Goal: Transaction & Acquisition: Purchase product/service

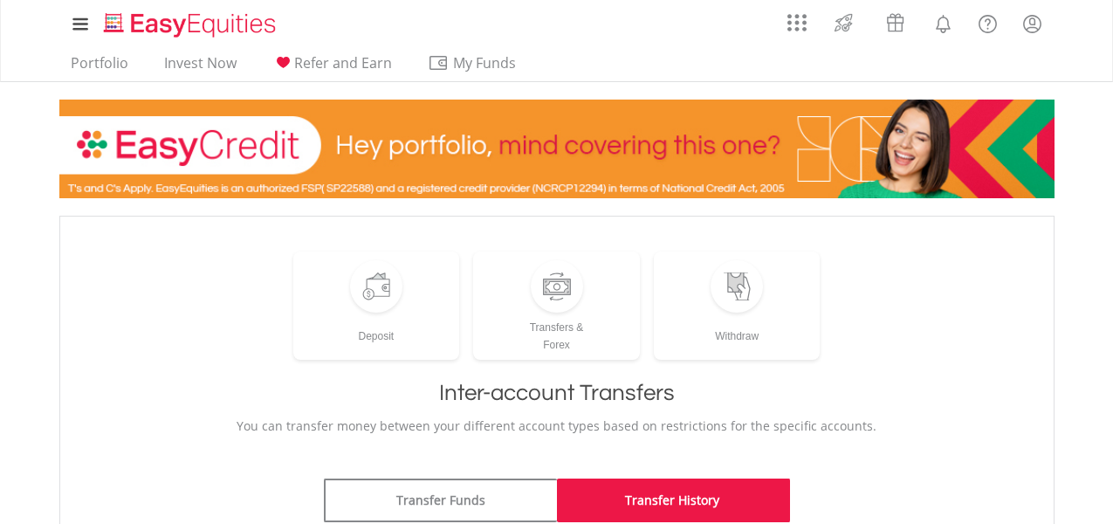
scroll to position [128, 0]
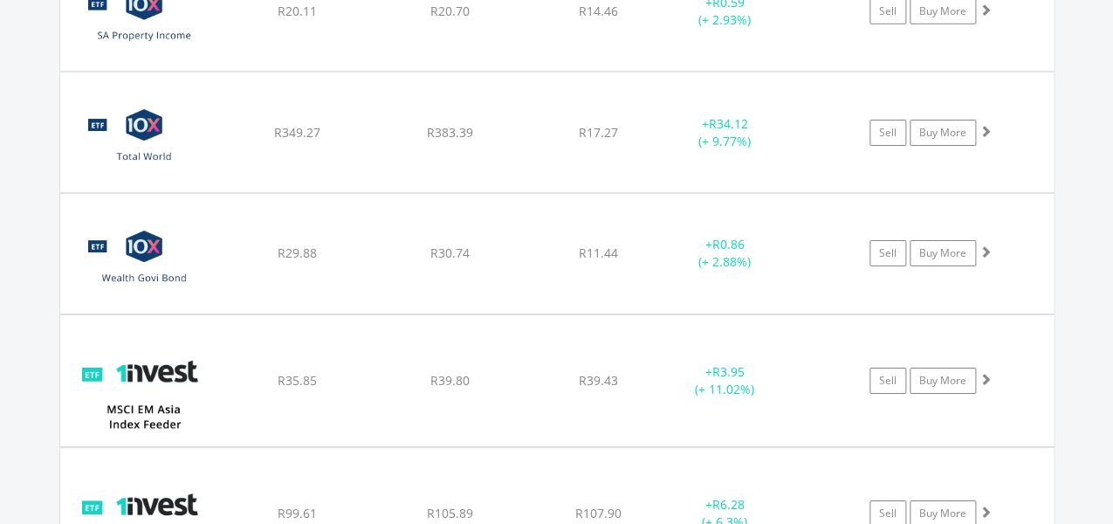
scroll to position [1989, 0]
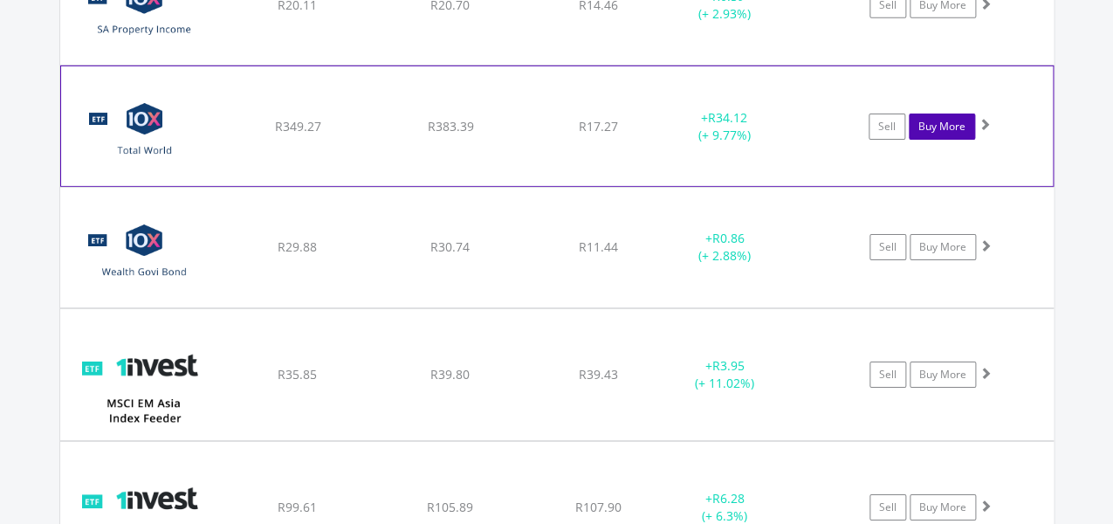
click at [909, 122] on link "Buy More" at bounding box center [942, 126] width 66 height 26
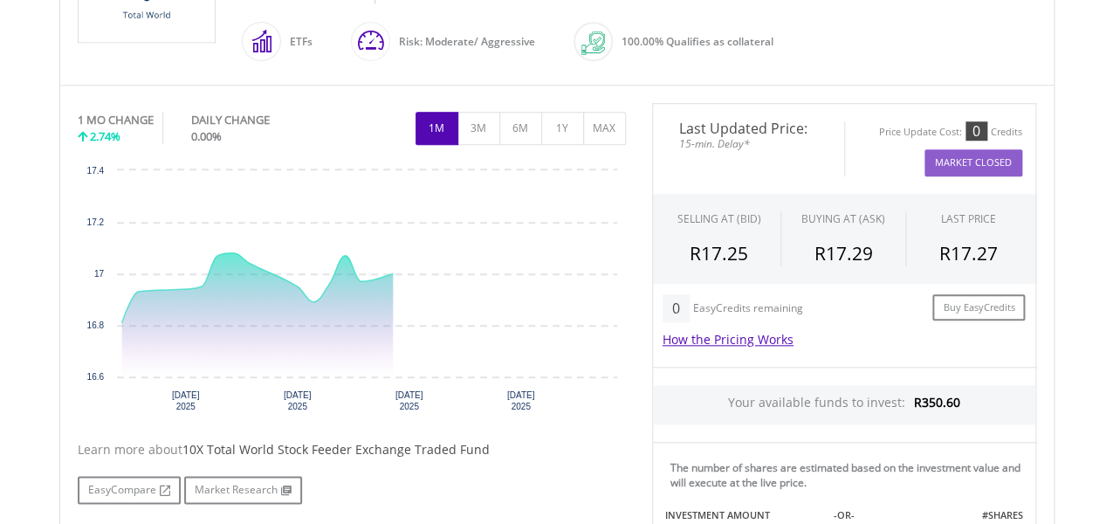
scroll to position [915, 0]
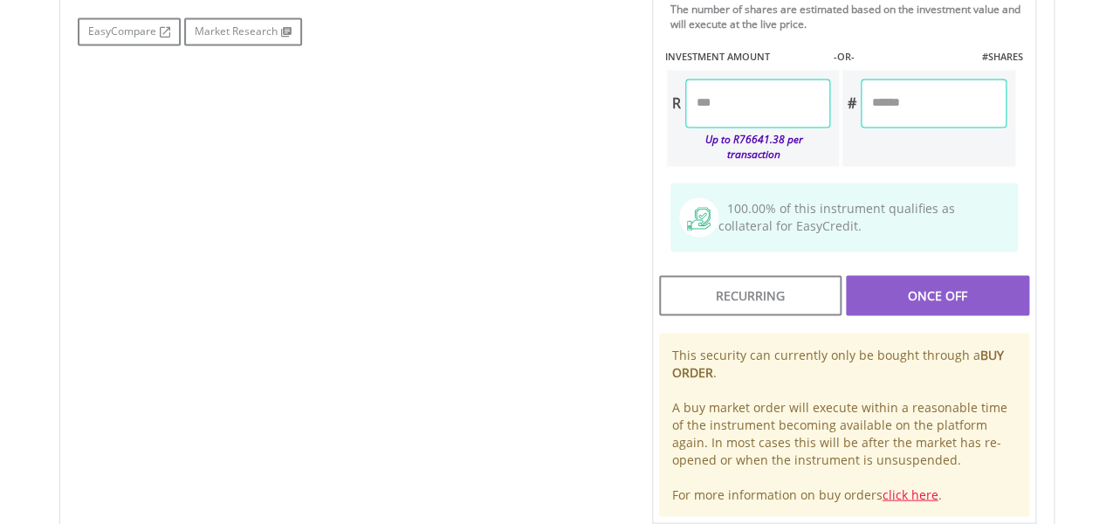
click at [826, 106] on input "number" at bounding box center [757, 103] width 145 height 49
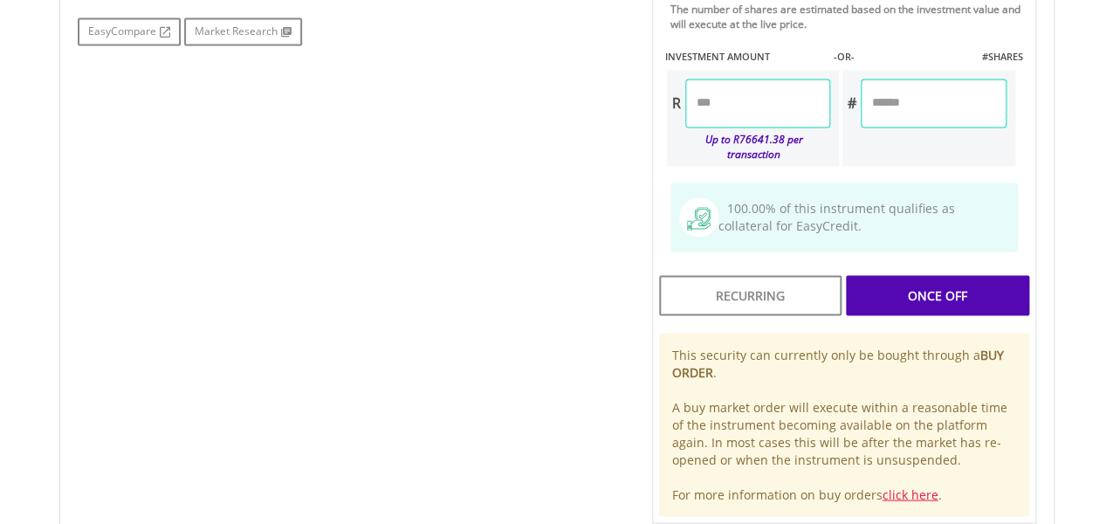
click at [963, 286] on div "Last Updated Price: 15-min. Delay* Price Update Cost: 0 Credits Market Closed S…" at bounding box center [844, 84] width 410 height 879
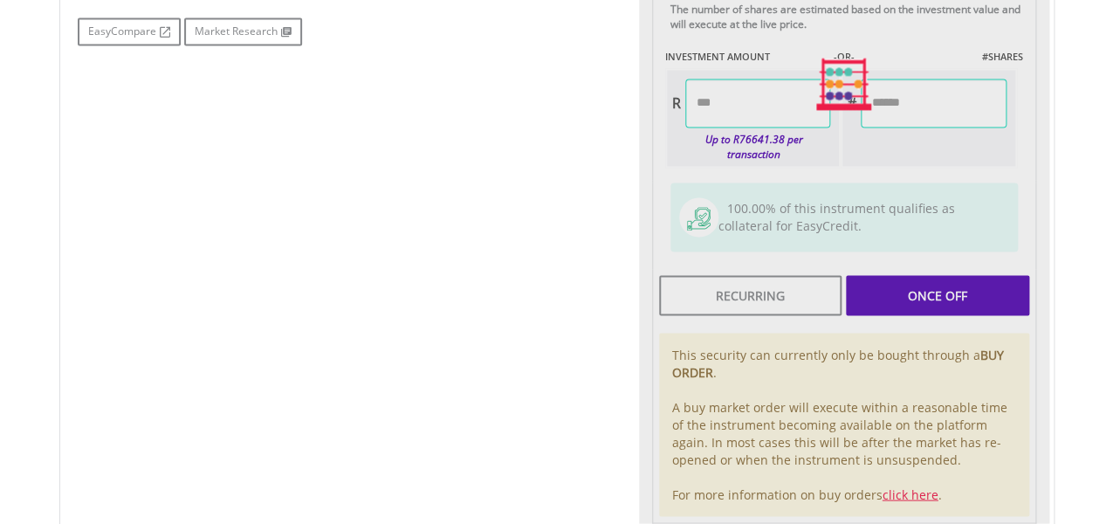
type input "*****"
type input "******"
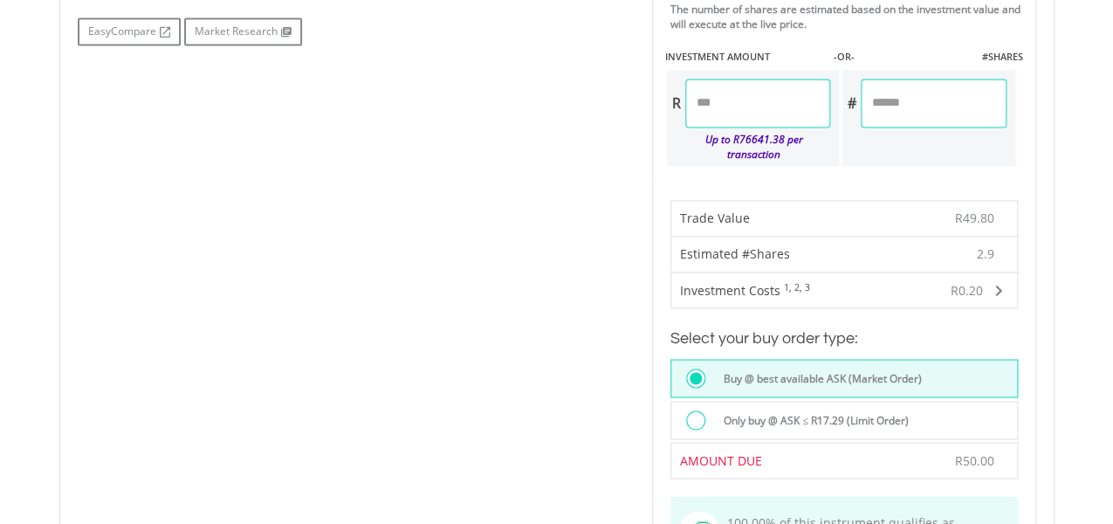
scroll to position [1373, 0]
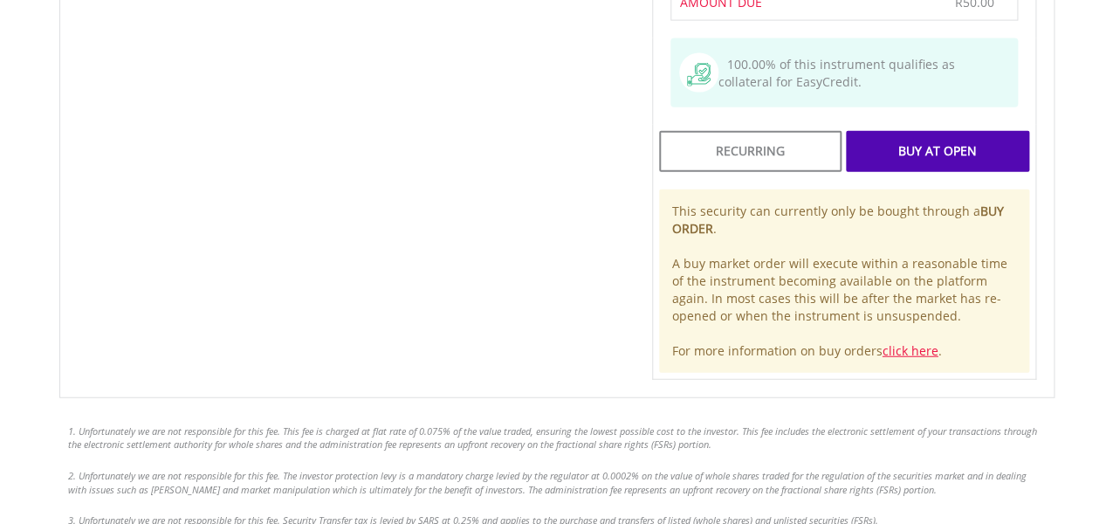
click at [937, 131] on div "Buy At Open" at bounding box center [937, 151] width 182 height 40
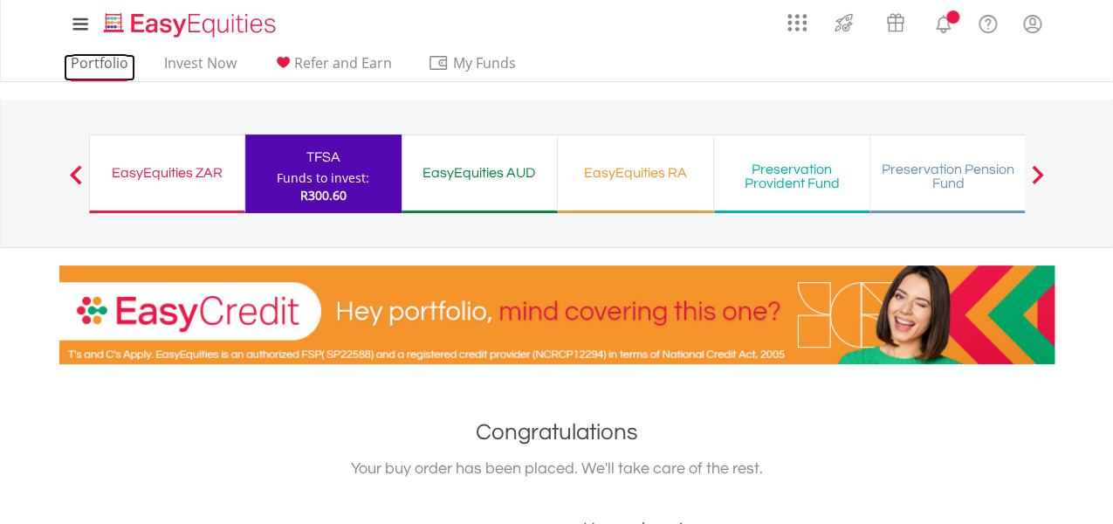
click at [101, 70] on link "Portfolio" at bounding box center [100, 67] width 72 height 27
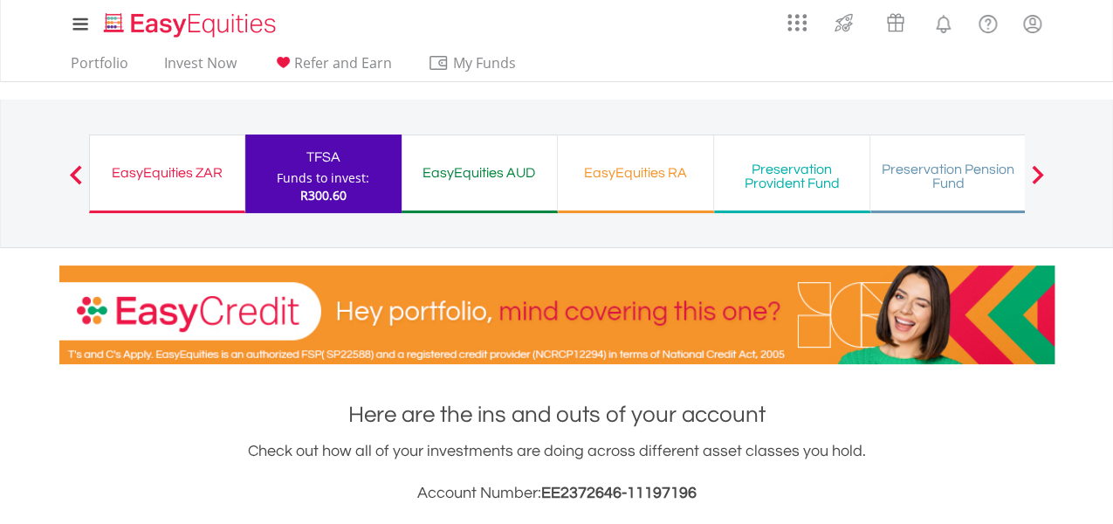
scroll to position [1091, 0]
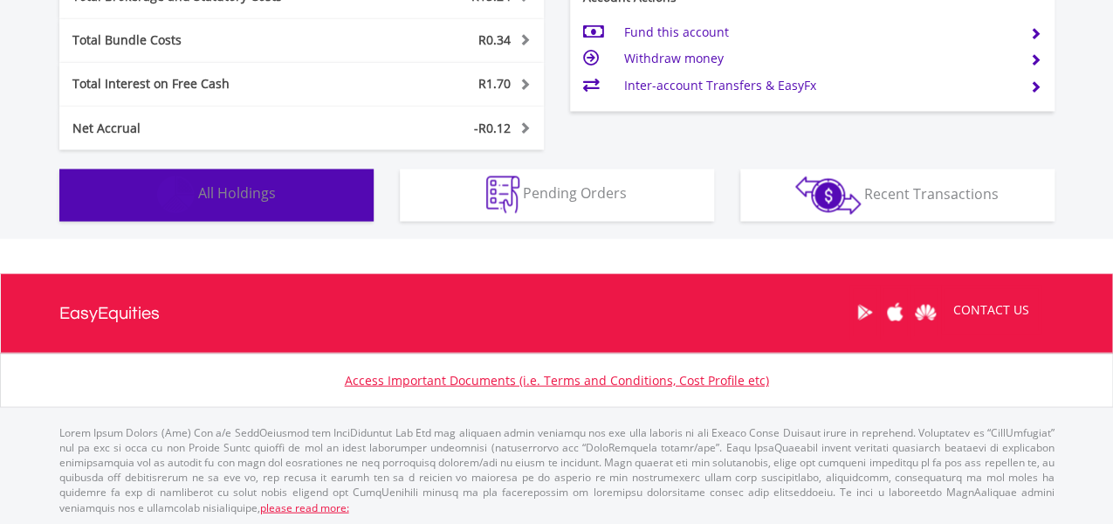
click at [217, 199] on span "All Holdings" at bounding box center [237, 192] width 78 height 19
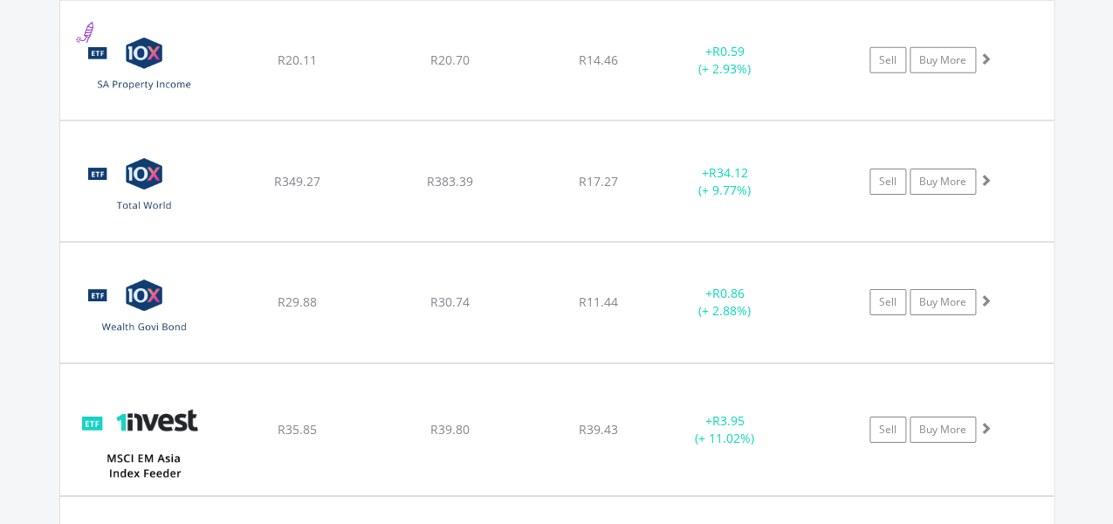
scroll to position [2061, 0]
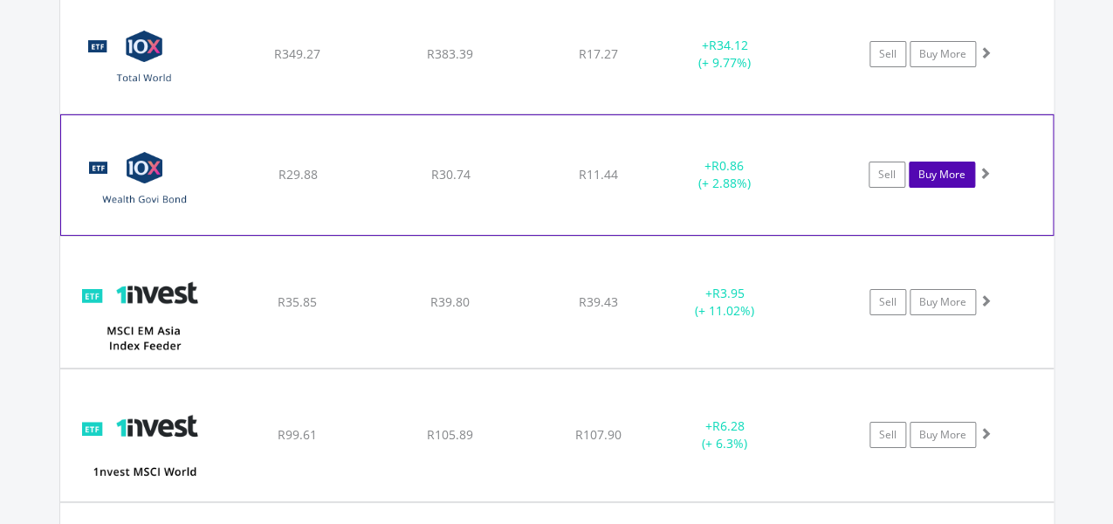
click at [943, 164] on link "Buy More" at bounding box center [942, 174] width 66 height 26
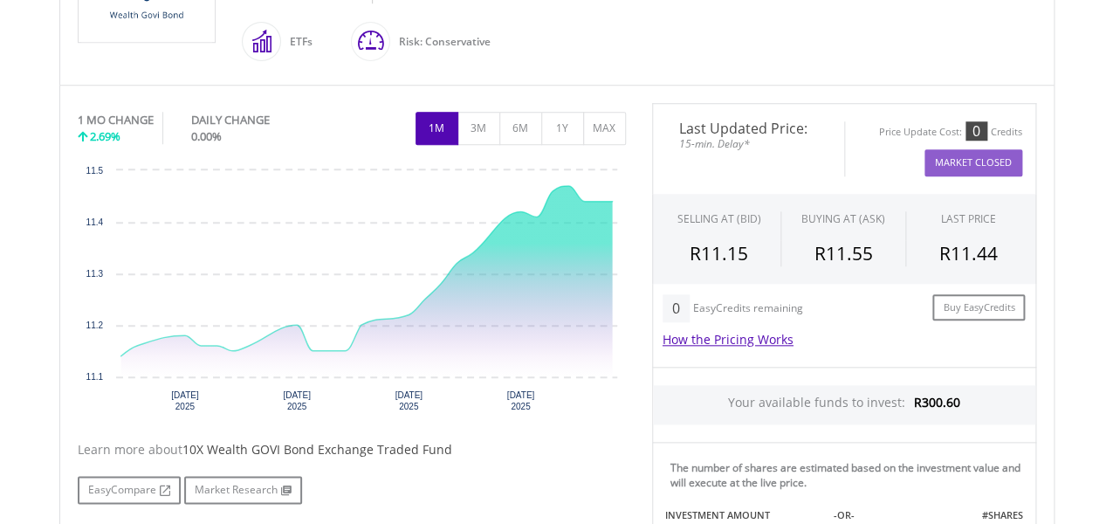
scroll to position [915, 0]
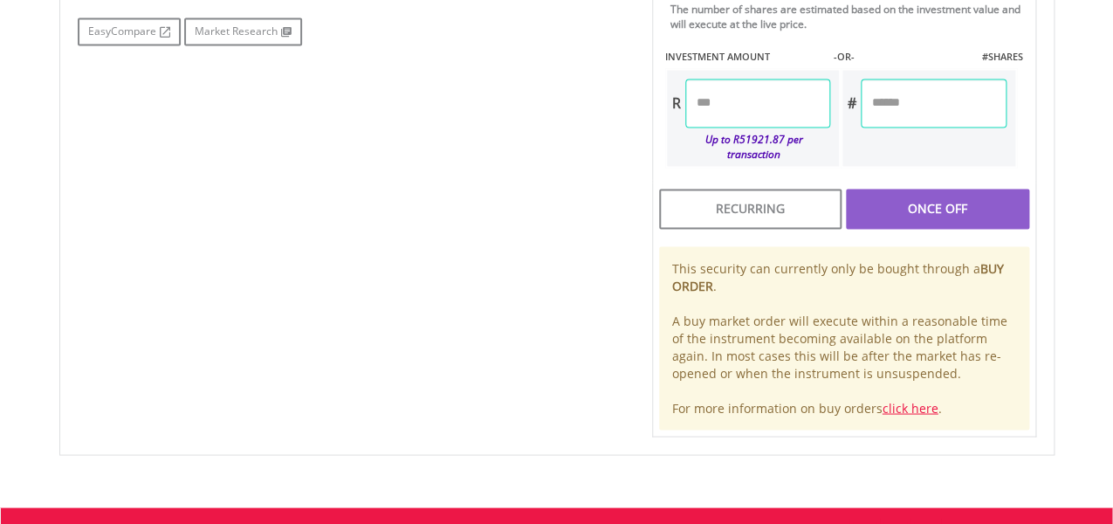
click at [797, 99] on input "number" at bounding box center [757, 103] width 145 height 49
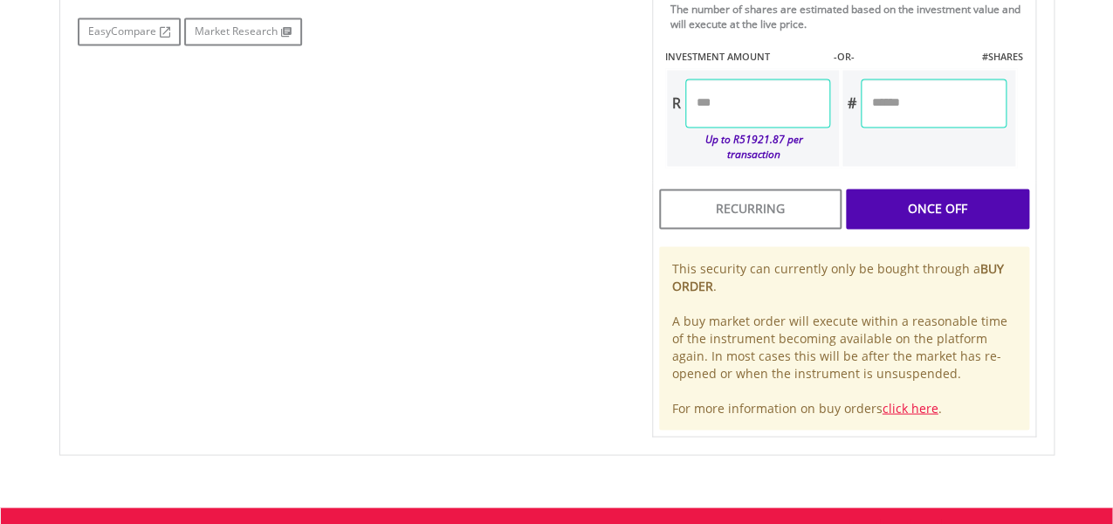
click at [955, 198] on div "Last Updated Price: 15-min. Delay* Price Update Cost: 0 Credits Market Closed S…" at bounding box center [844, 41] width 410 height 792
type input "*****"
type input "******"
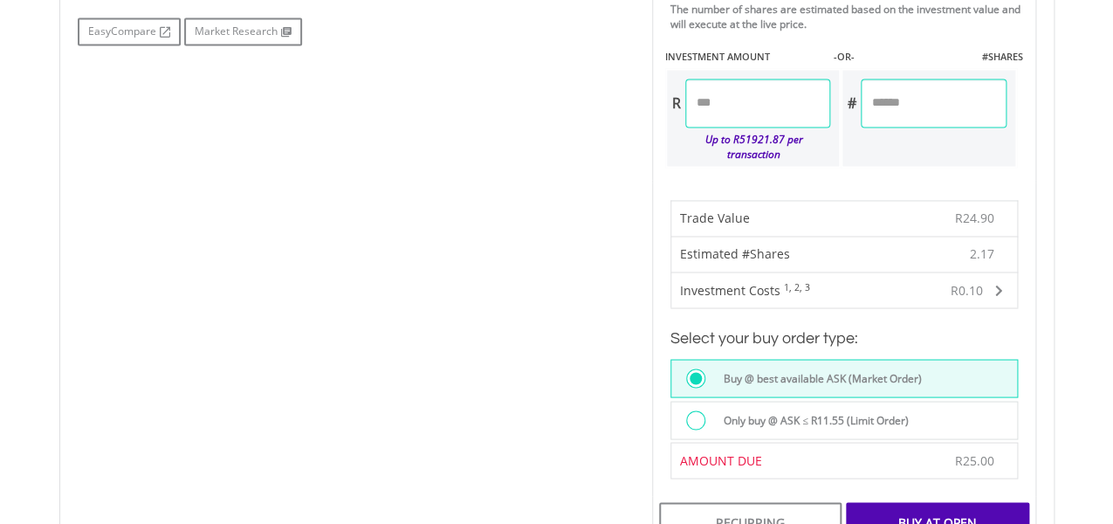
click at [1003, 502] on div "Buy At Open" at bounding box center [937, 522] width 182 height 40
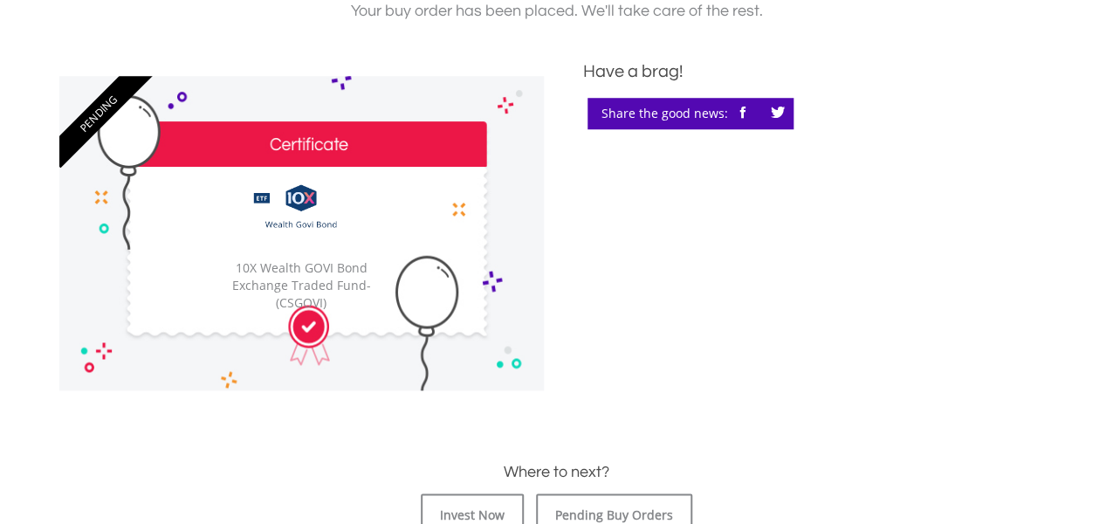
scroll to position [915, 0]
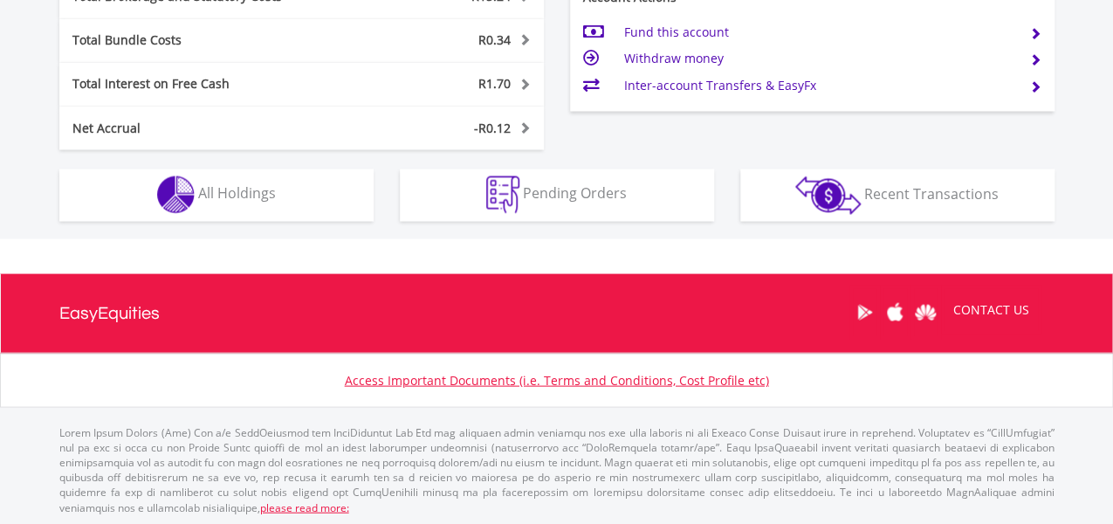
scroll to position [167, 332]
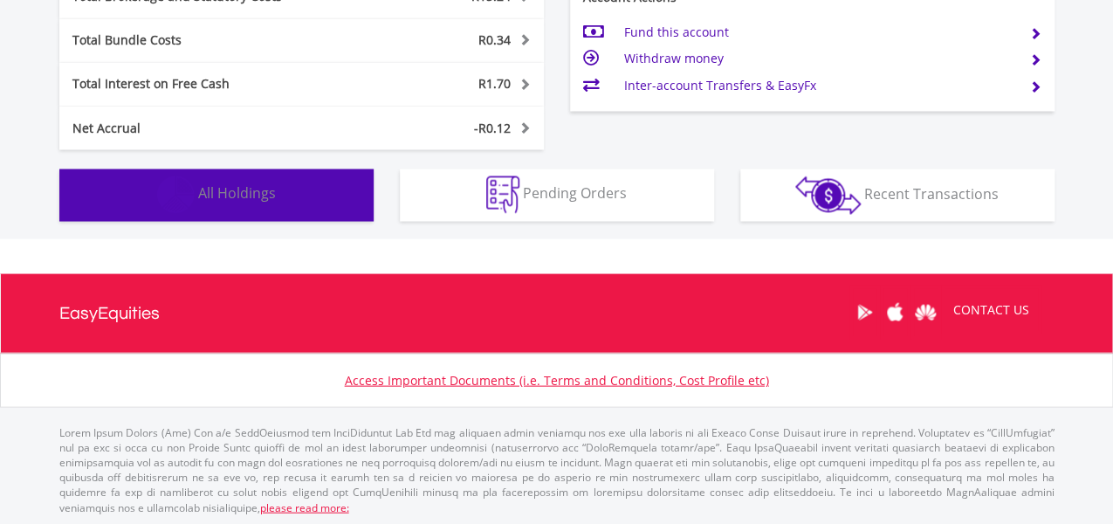
click at [229, 201] on button "Holdings All Holdings" at bounding box center [216, 194] width 314 height 52
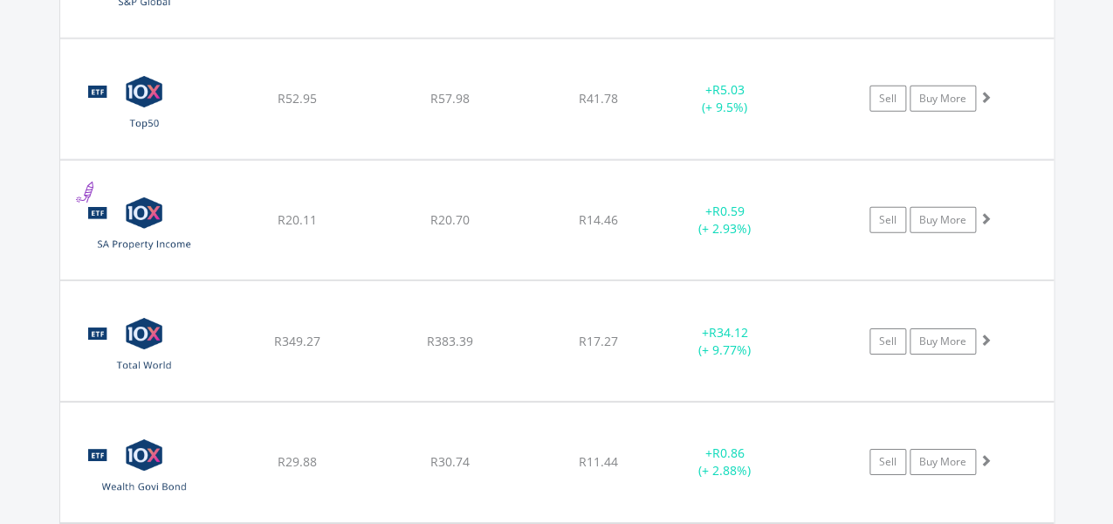
scroll to position [1782, 0]
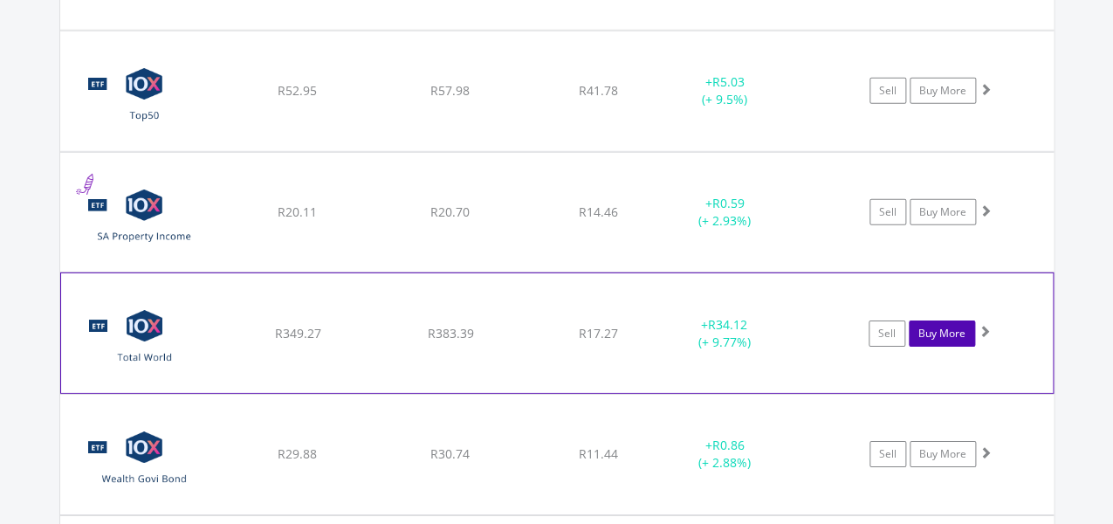
click at [957, 340] on link "Buy More" at bounding box center [942, 333] width 66 height 26
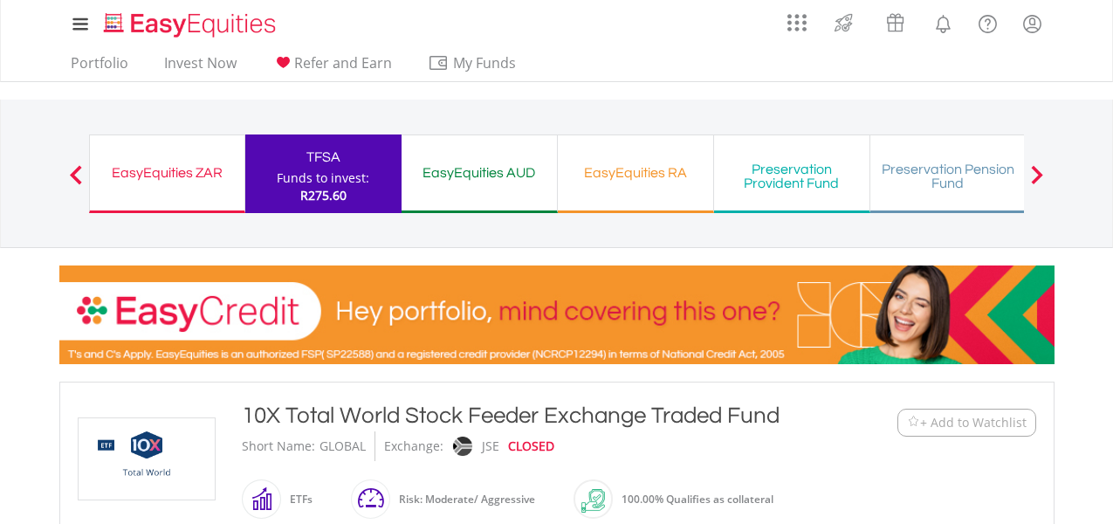
scroll to position [758, 0]
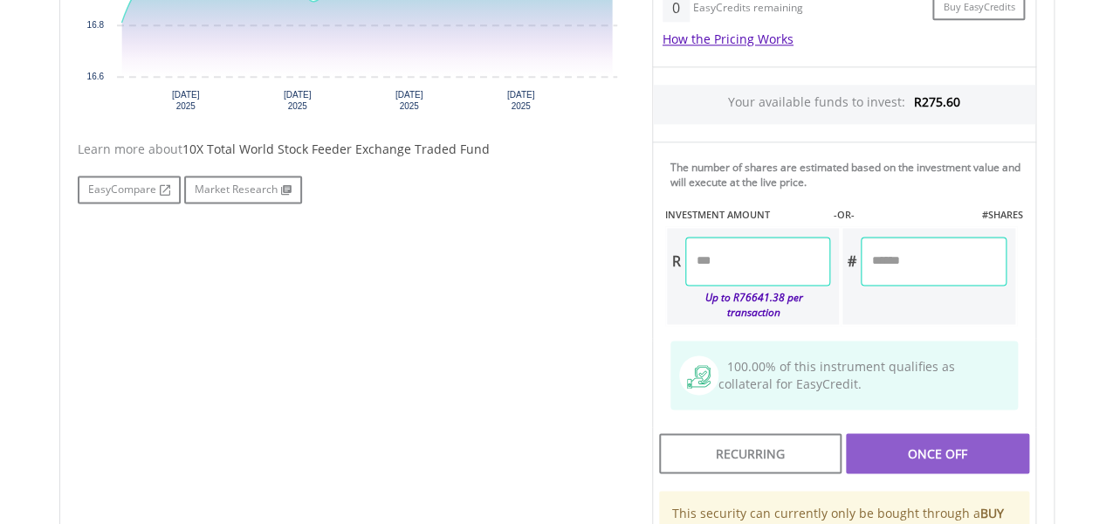
click at [709, 269] on input "number" at bounding box center [757, 261] width 145 height 49
click at [912, 276] on input "number" at bounding box center [933, 261] width 145 height 49
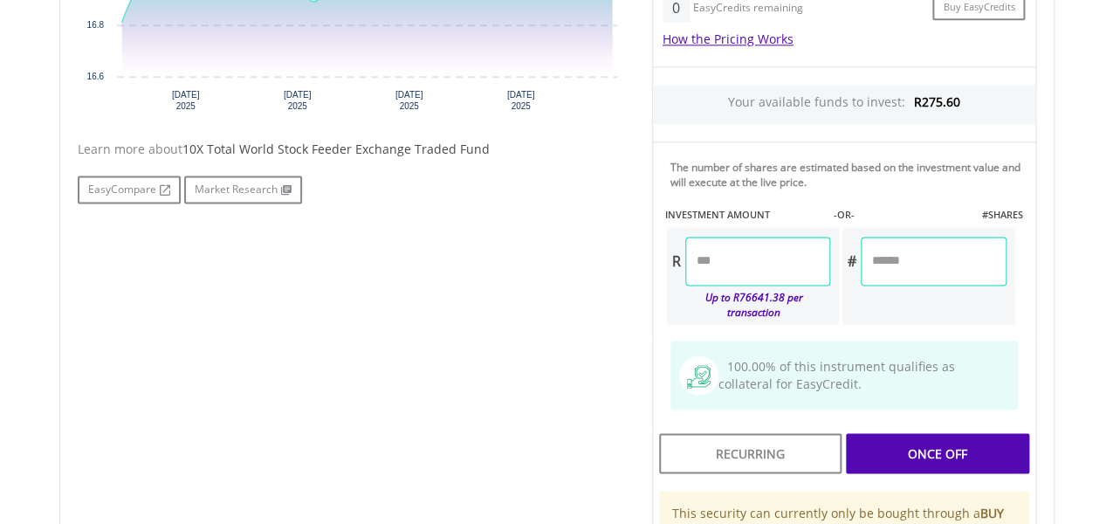
type input "*"
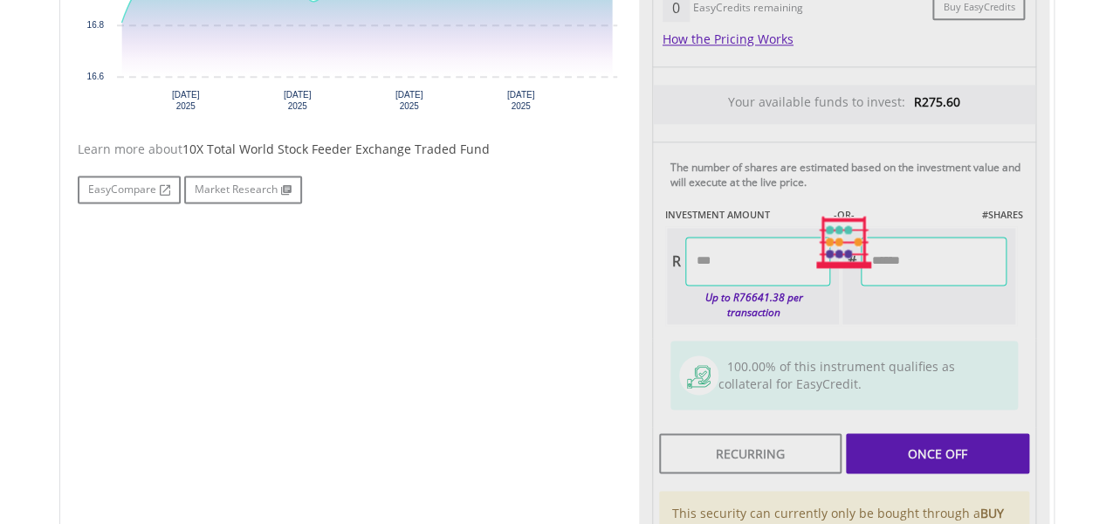
type input "*****"
click at [805, 246] on div "Last Updated Price: 15-min. Delay* Price Update Cost: 0 Credits Market Closed S…" at bounding box center [844, 242] width 410 height 879
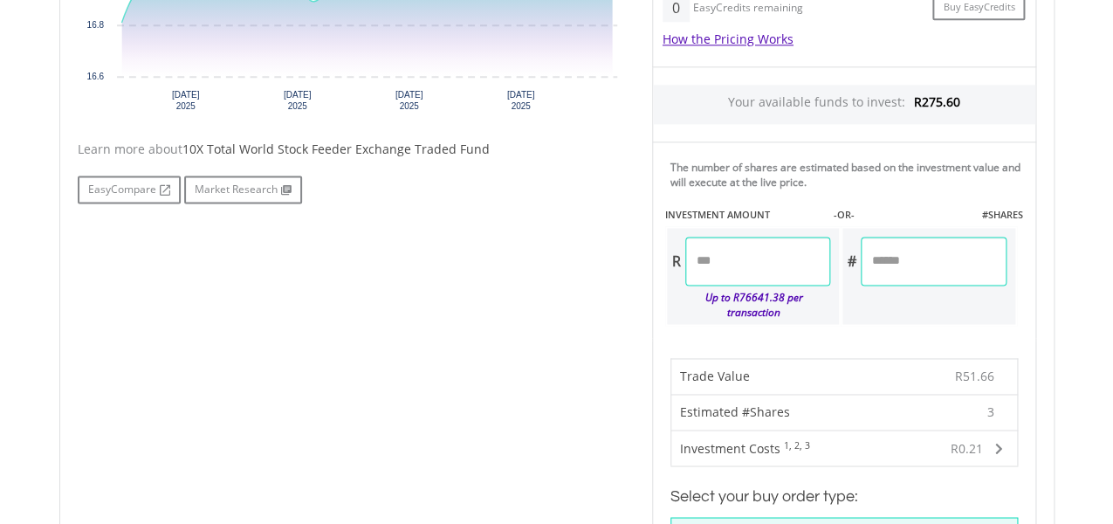
scroll to position [1216, 0]
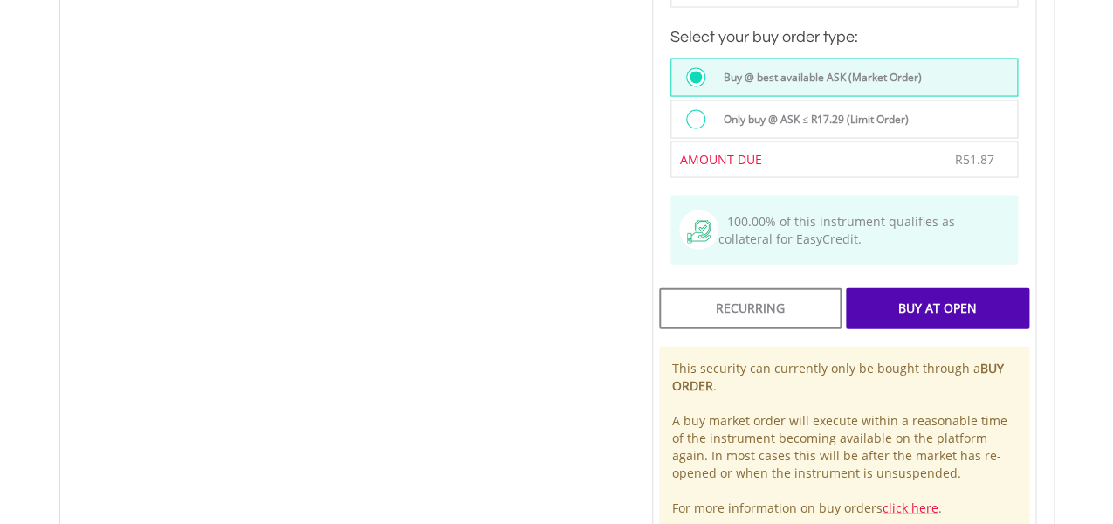
click at [946, 288] on div "Buy At Open" at bounding box center [937, 308] width 182 height 40
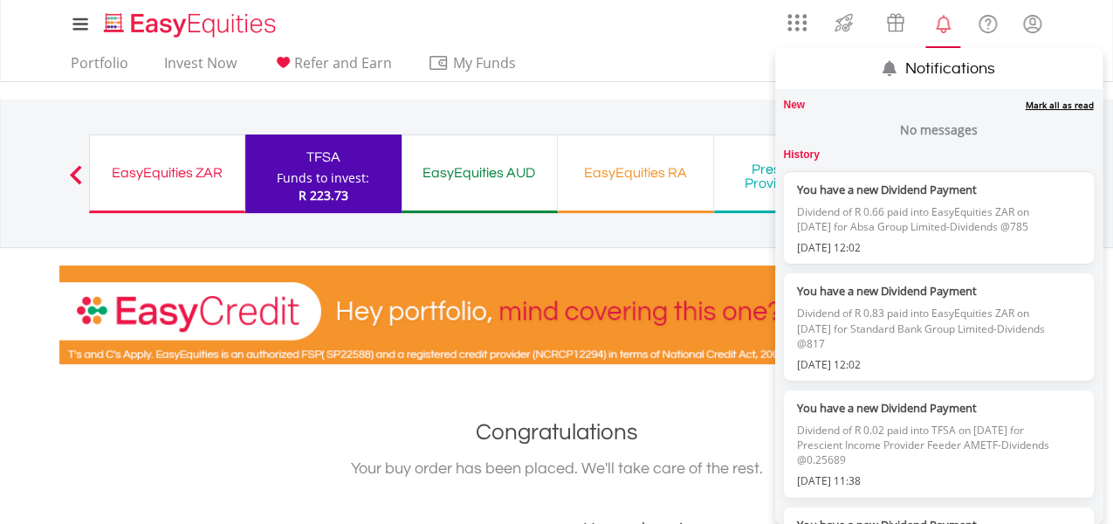
click at [1040, 106] on link "Mark all as read" at bounding box center [1059, 105] width 68 height 12
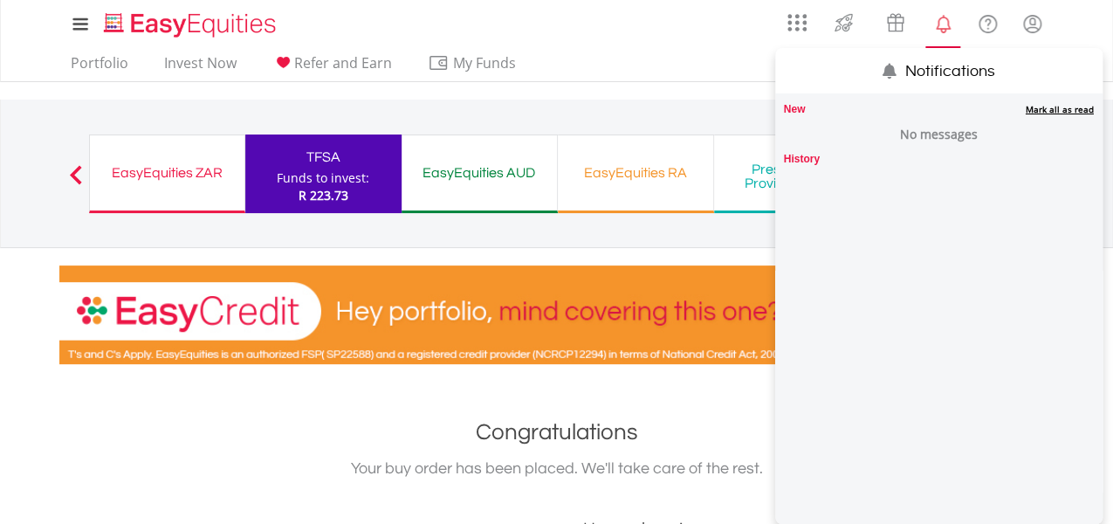
click at [1040, 107] on link "Mark all as read" at bounding box center [1059, 109] width 68 height 12
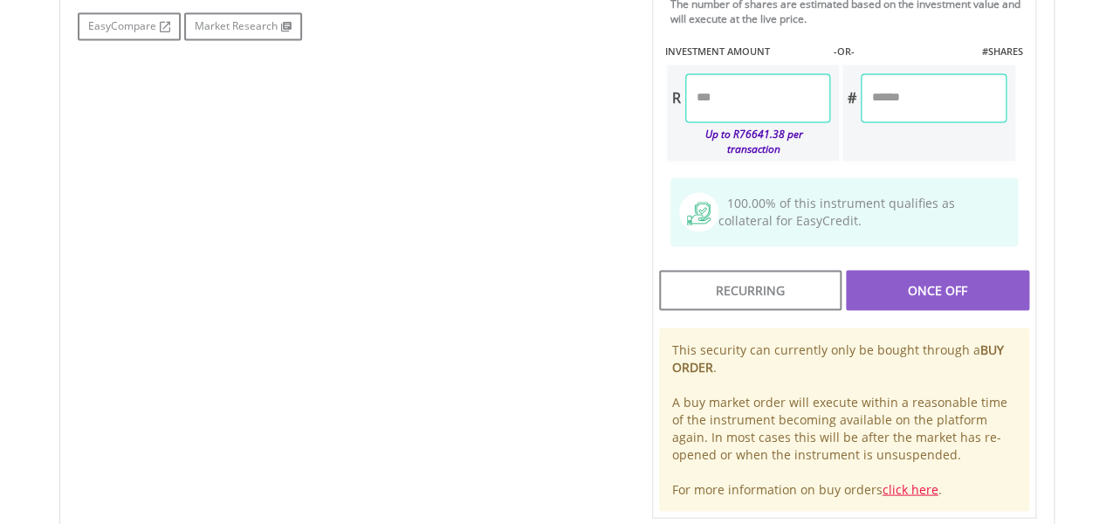
scroll to position [862, 0]
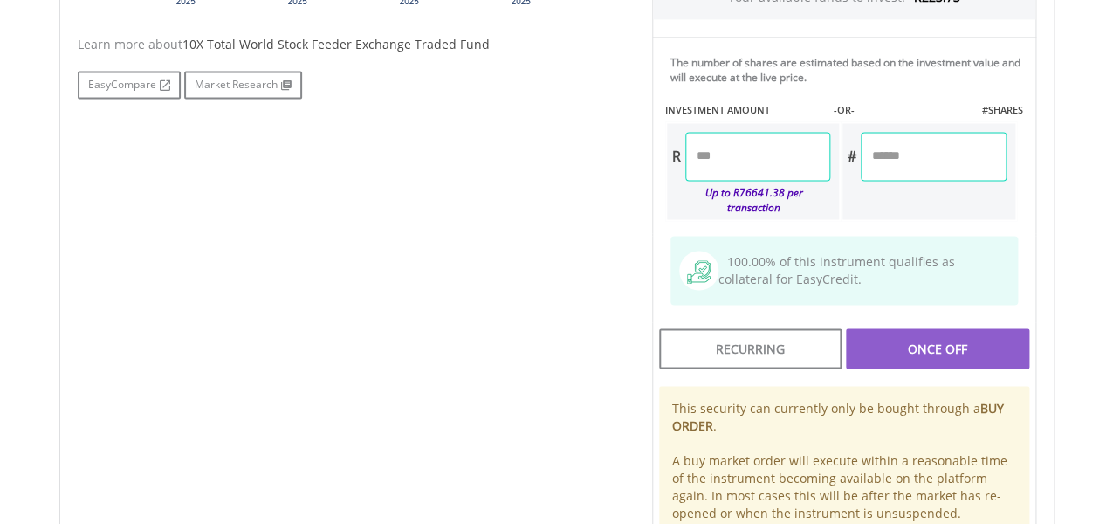
click at [1004, 332] on div "Once Off" at bounding box center [937, 348] width 182 height 40
click at [938, 329] on div "Once Off" at bounding box center [937, 348] width 182 height 40
drag, startPoint x: 931, startPoint y: 350, endPoint x: 1012, endPoint y: 303, distance: 93.9
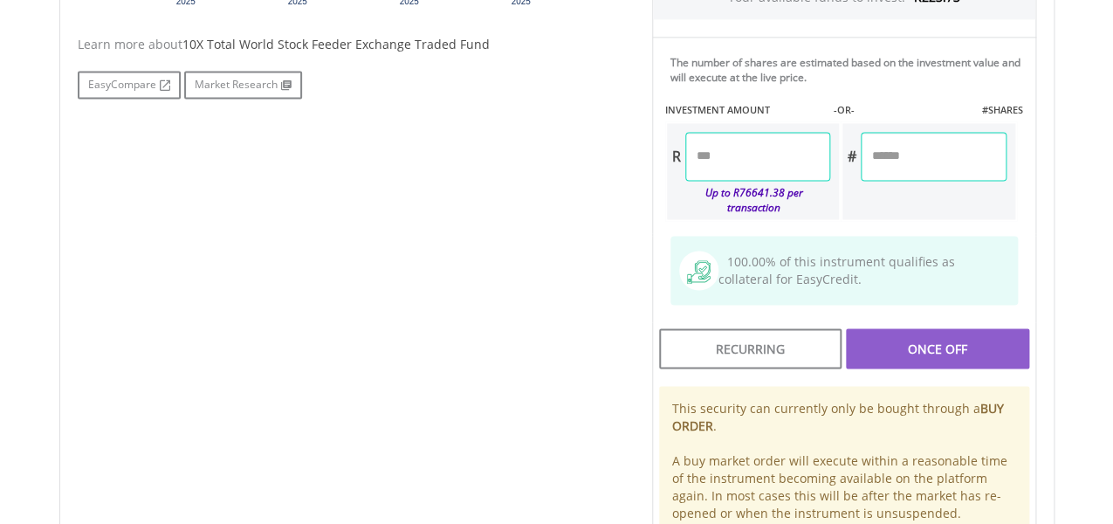
click at [991, 328] on div "Once Off" at bounding box center [937, 348] width 182 height 40
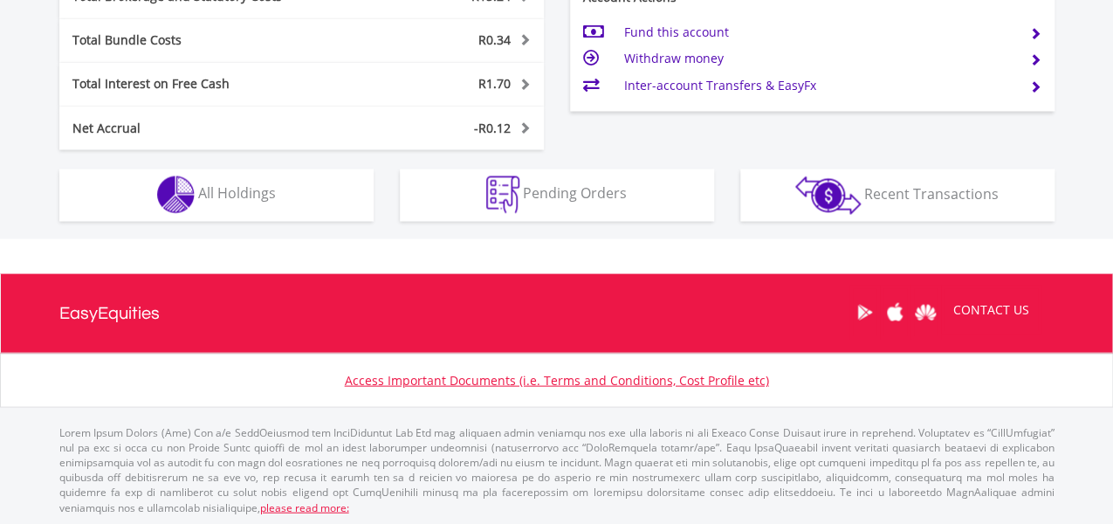
scroll to position [167, 332]
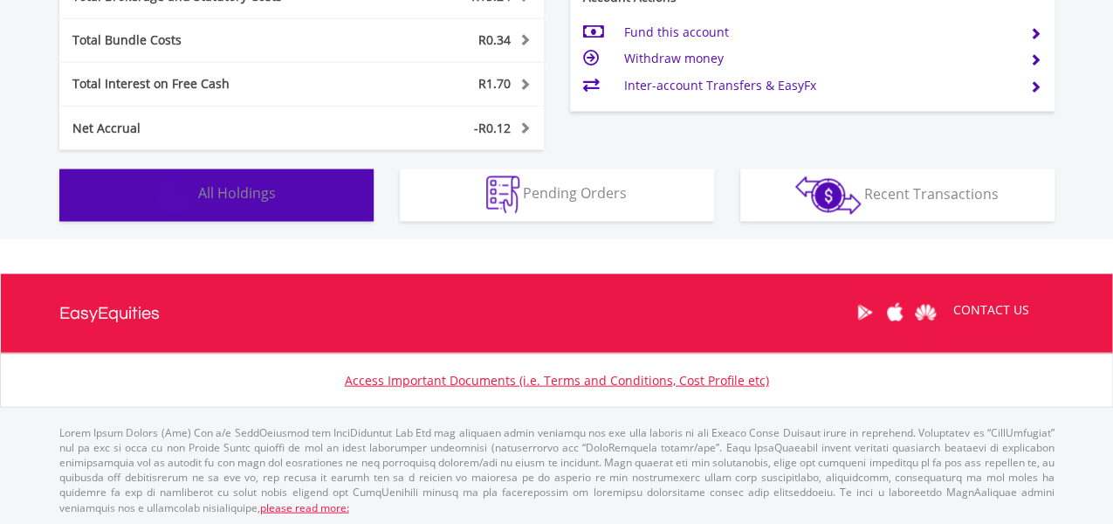
click at [278, 211] on button "Holdings All Holdings" at bounding box center [216, 194] width 314 height 52
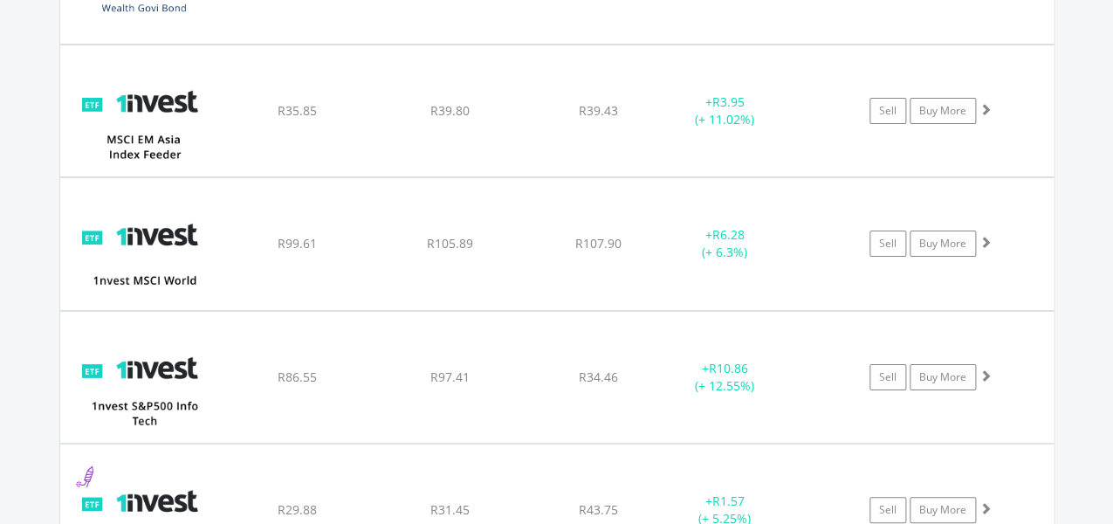
scroll to position [2330, 0]
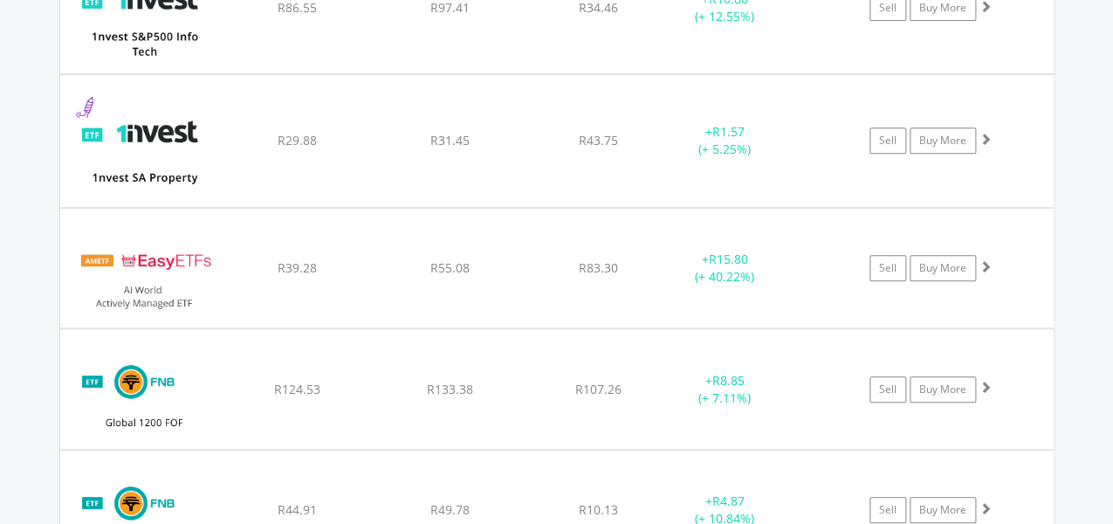
scroll to position [2657, 0]
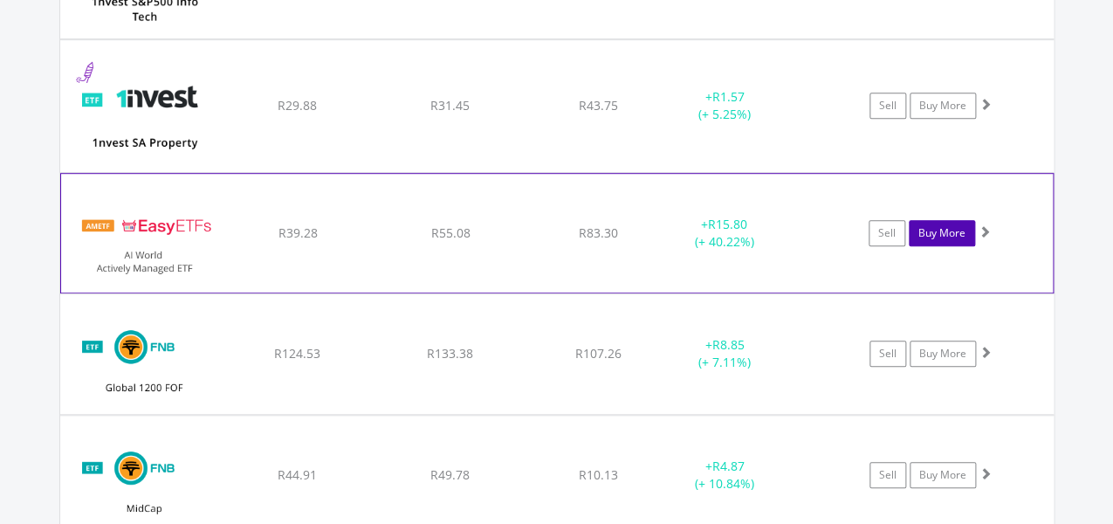
click at [943, 223] on link "Buy More" at bounding box center [942, 233] width 66 height 26
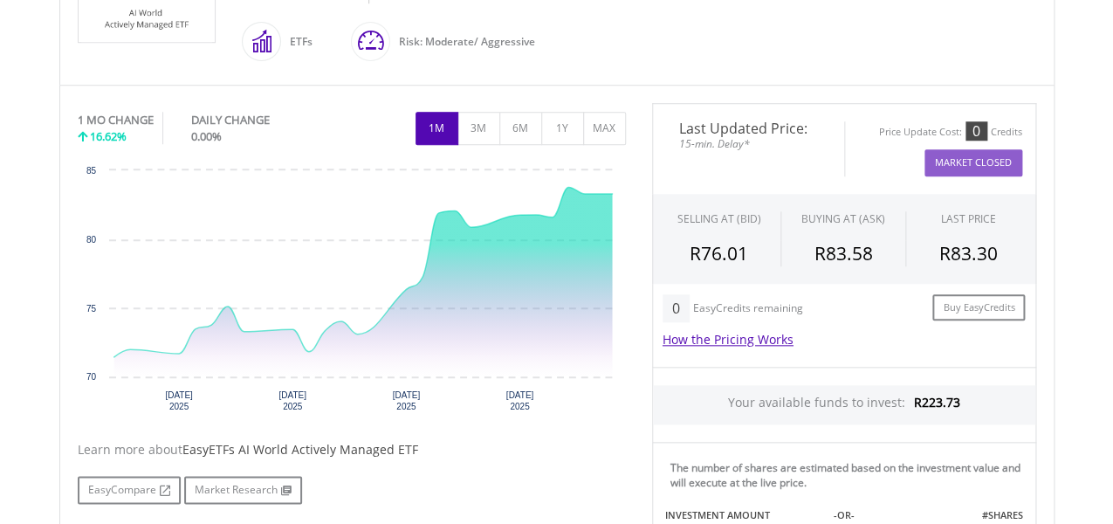
scroll to position [915, 0]
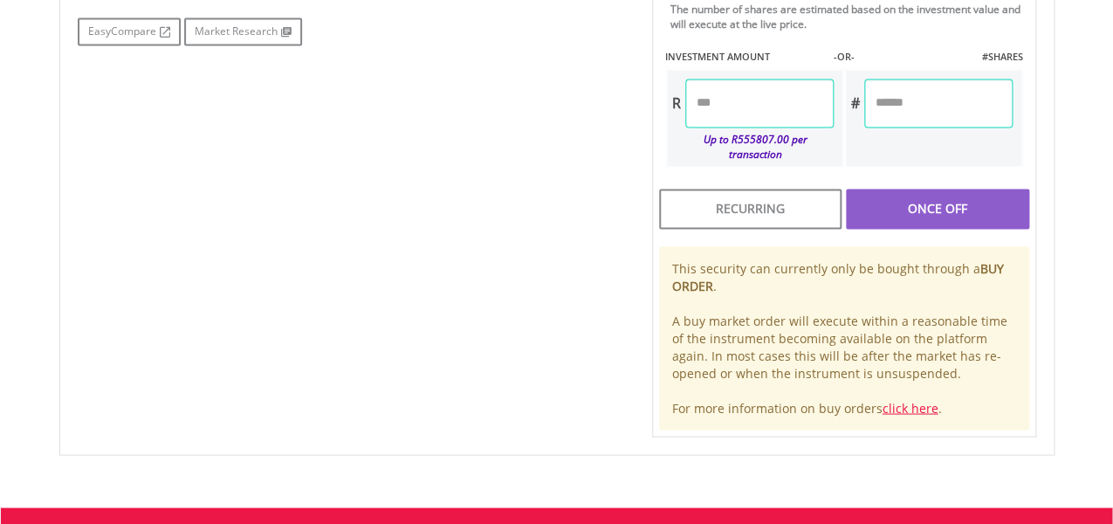
click at [943, 89] on input "number" at bounding box center [938, 103] width 148 height 49
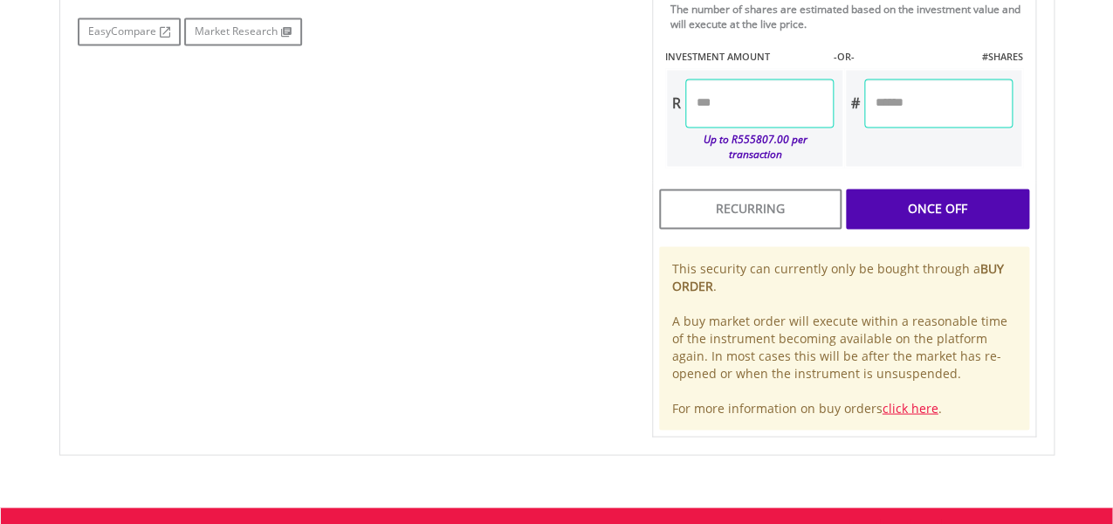
type input "*"
click at [808, 85] on div "Last Updated Price: 15-min. Delay* Price Update Cost: 0 Credits Market Closed S…" at bounding box center [844, 41] width 410 height 792
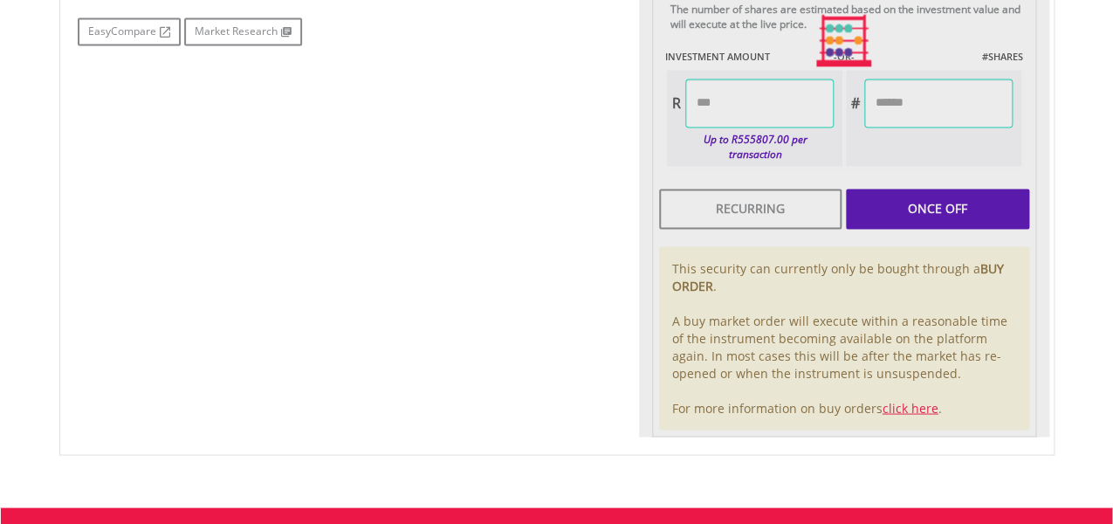
type input "*****"
click at [930, 192] on div "Last Updated Price: 15-min. Delay* Price Update Cost: 0 Credits Market Closed S…" at bounding box center [844, 41] width 410 height 792
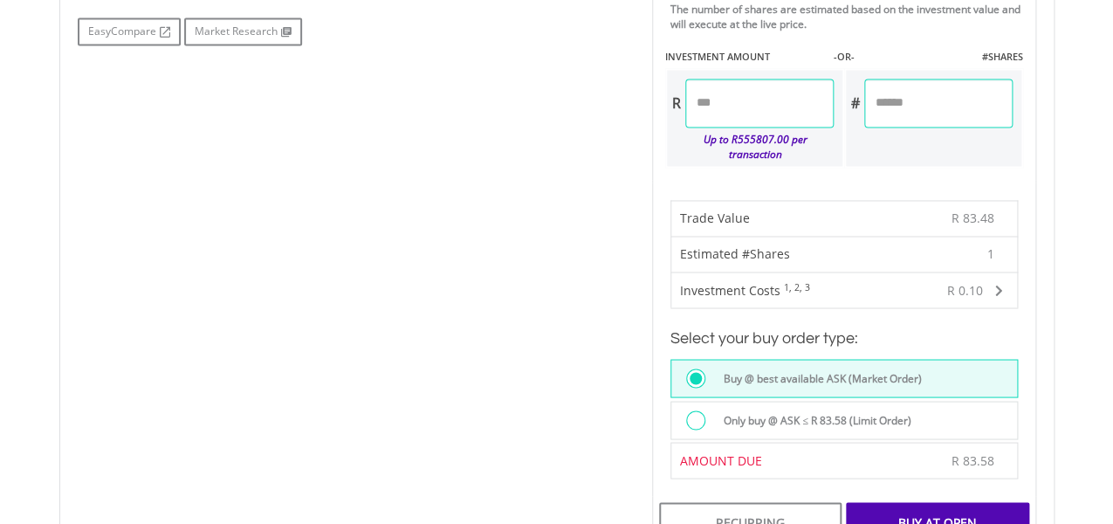
click at [936, 502] on div "Buy At Open" at bounding box center [937, 522] width 182 height 40
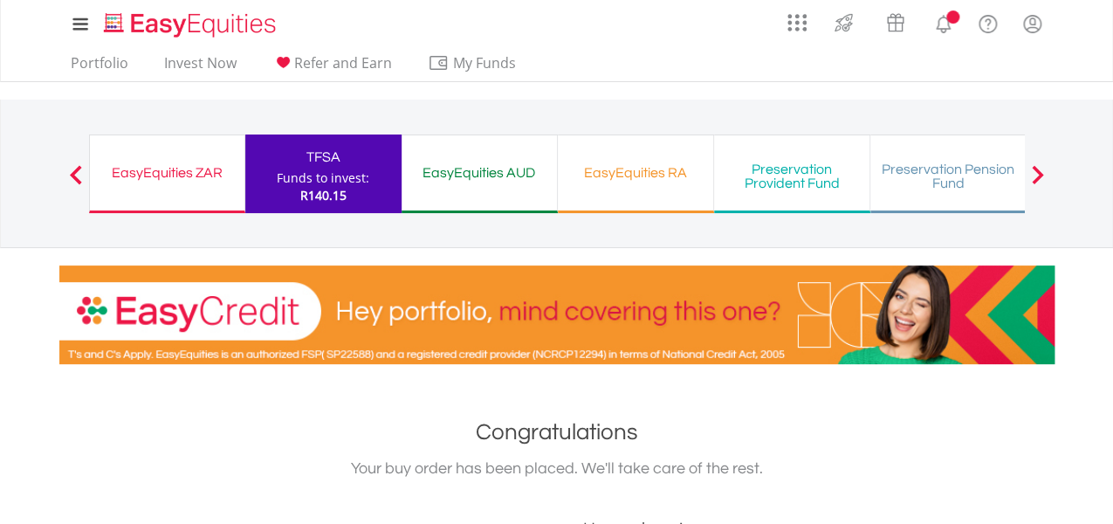
scroll to position [457, 0]
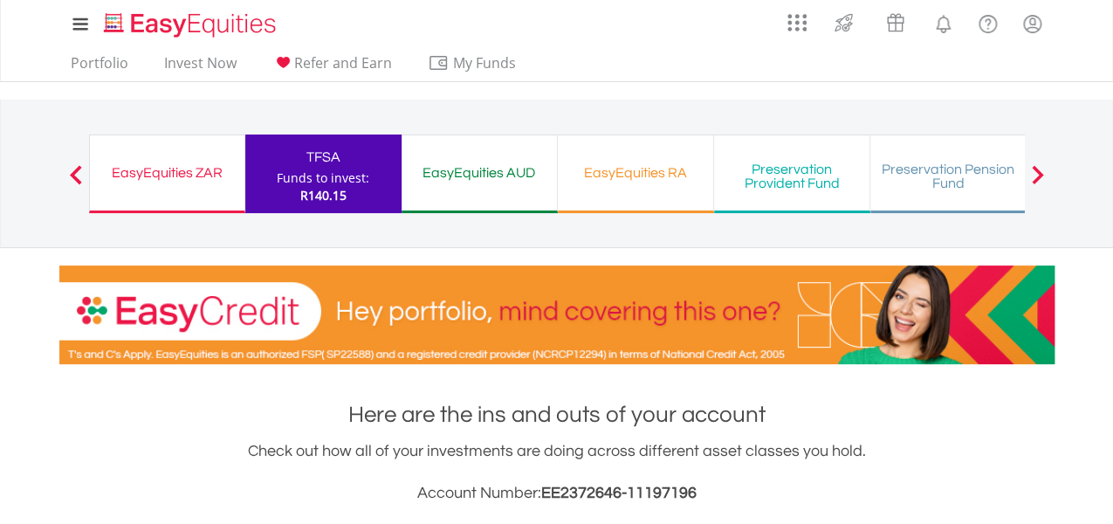
scroll to position [1091, 0]
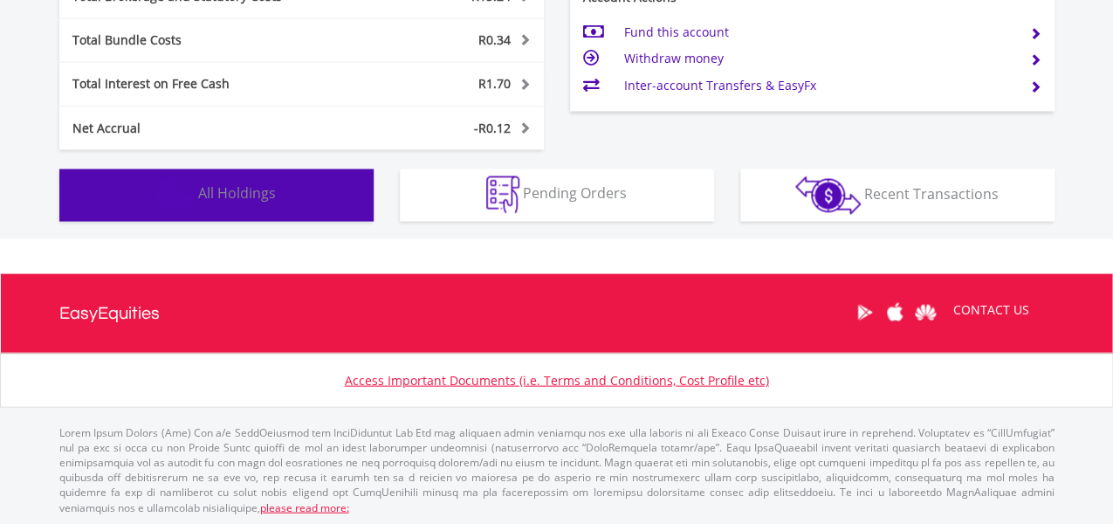
click at [182, 182] on img "button" at bounding box center [176, 194] width 38 height 38
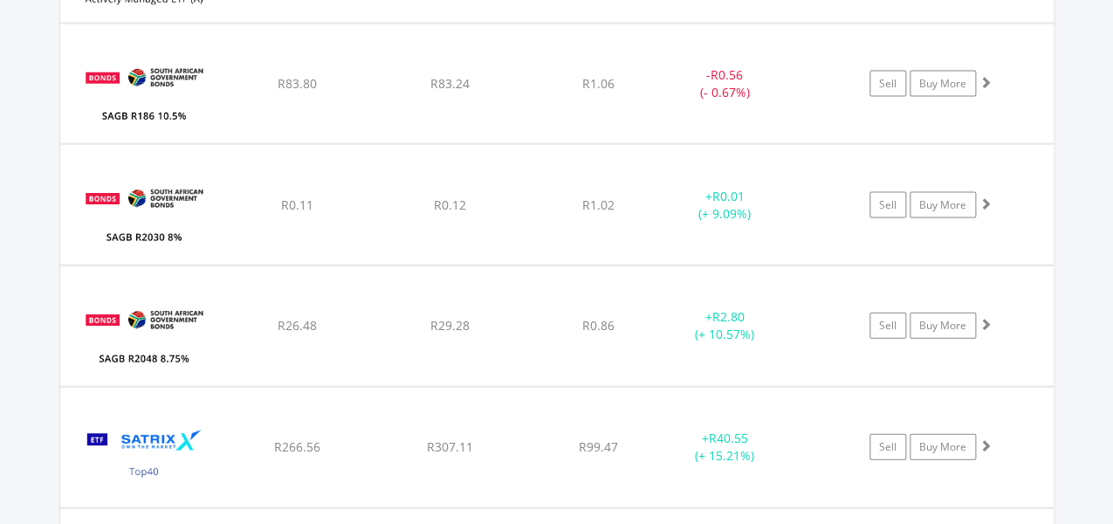
scroll to position [4294, 0]
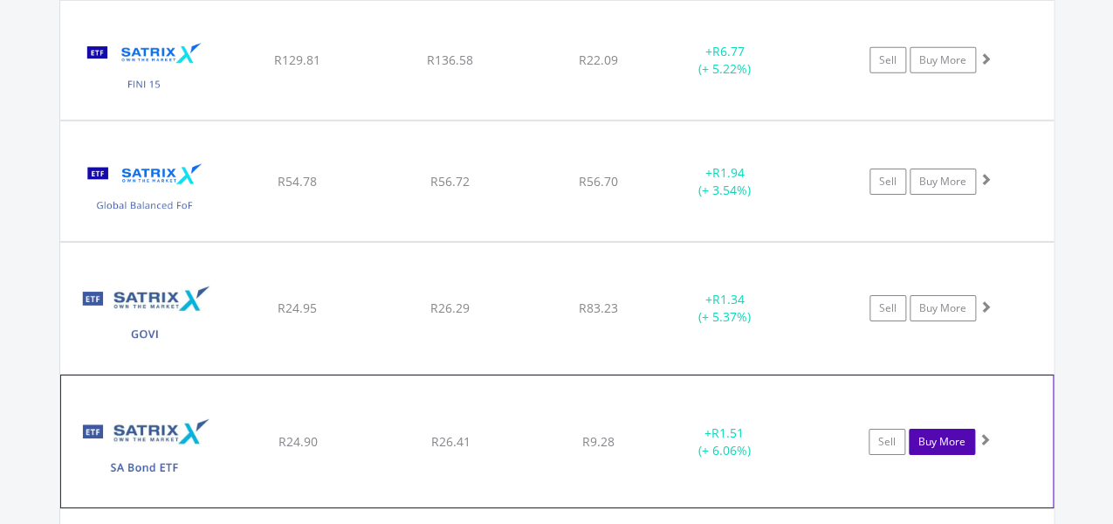
click at [932, 433] on link "Buy More" at bounding box center [942, 442] width 66 height 26
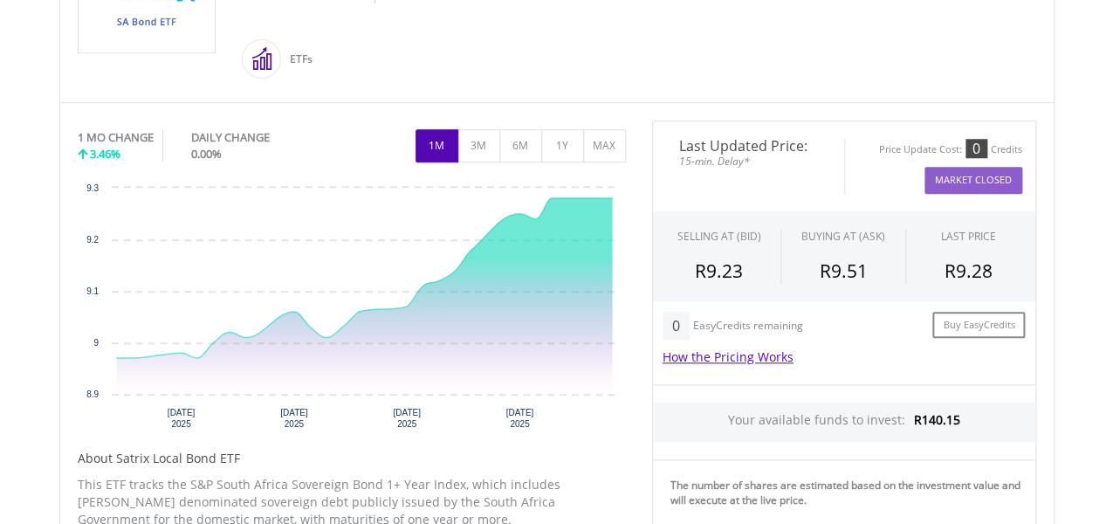
scroll to position [915, 0]
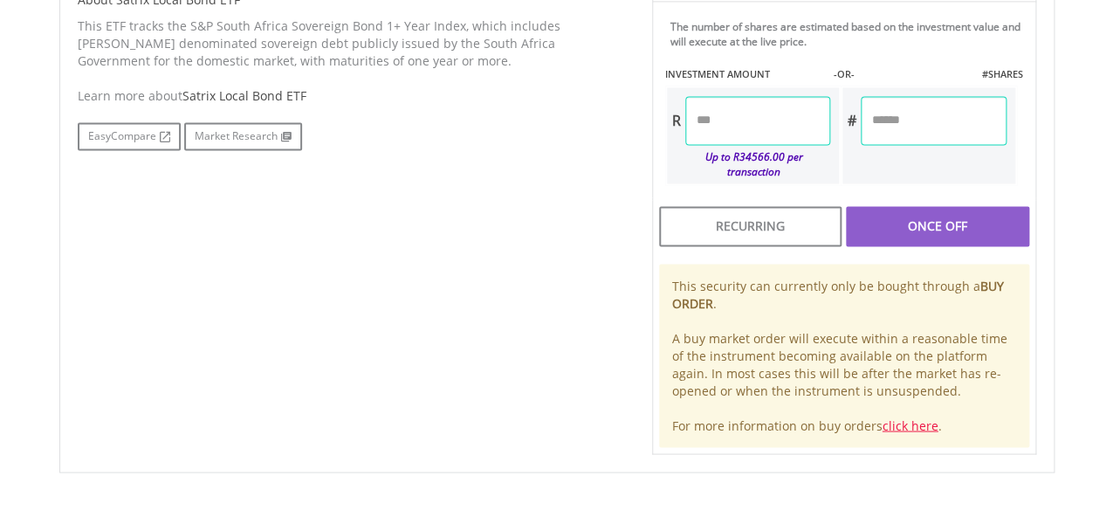
click at [876, 127] on input "number" at bounding box center [933, 120] width 145 height 49
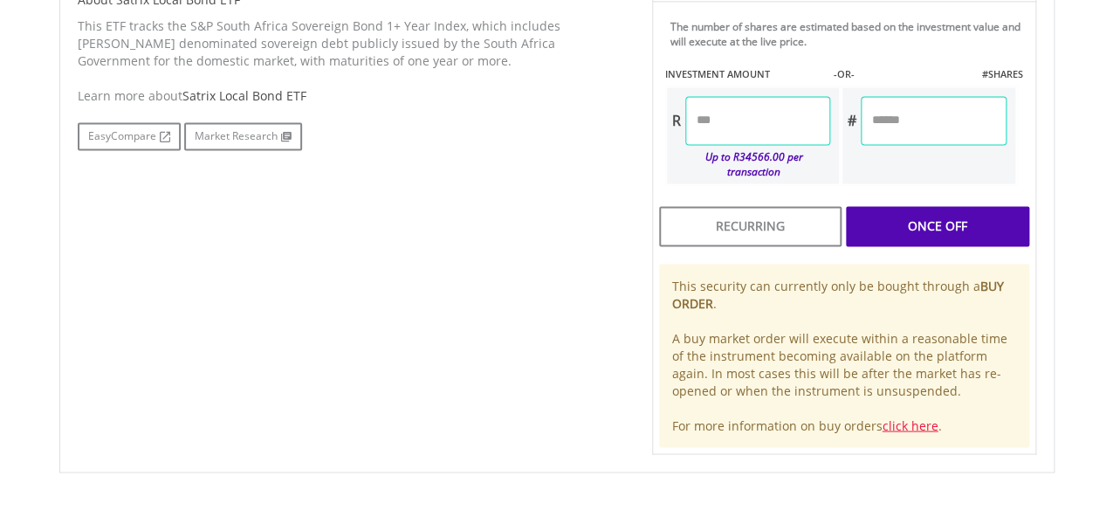
type input "*"
click at [929, 175] on div "Last Updated Price: 15-min. Delay* Price Update Cost: 0 Credits Market Closed S…" at bounding box center [844, 58] width 410 height 792
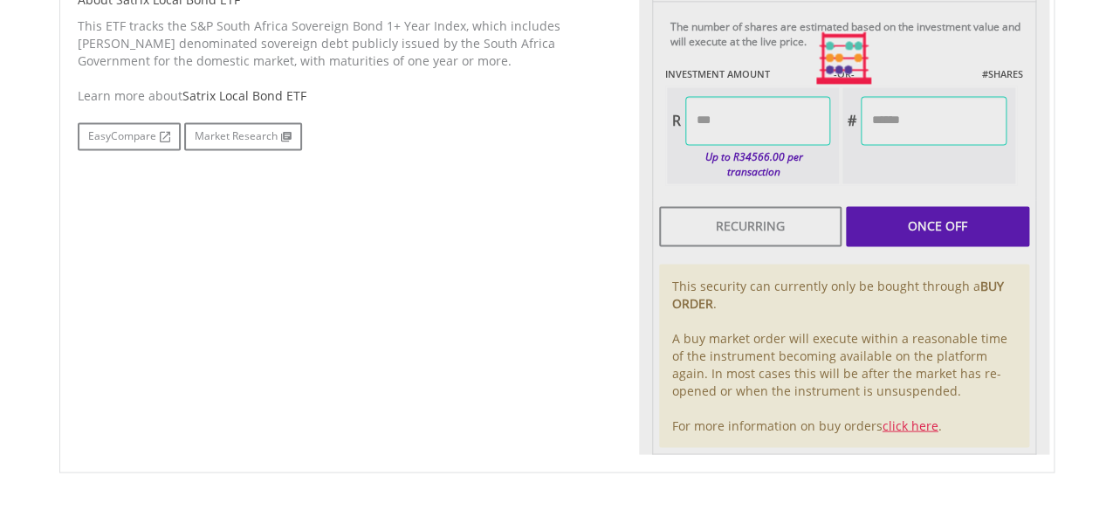
type input "****"
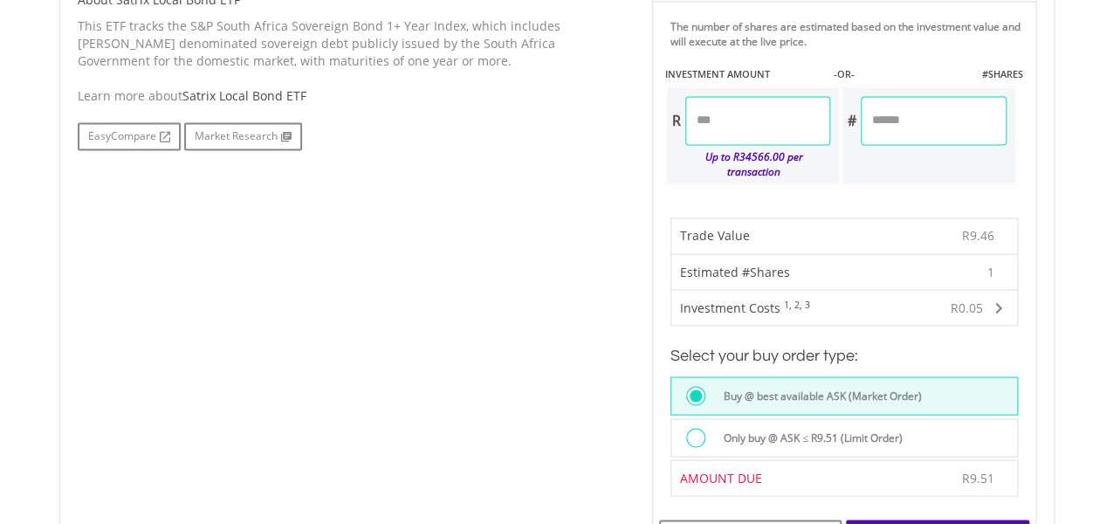
click at [995, 176] on div "The number of shares are estimated based on the investment value and will execu…" at bounding box center [844, 99] width 384 height 196
click at [892, 124] on input "*" at bounding box center [933, 120] width 145 height 49
type input "**"
click at [809, 119] on div "Last Updated Price: 15-min. Delay* Price Update Cost: 0 Credits Market Closed S…" at bounding box center [844, 215] width 410 height 1106
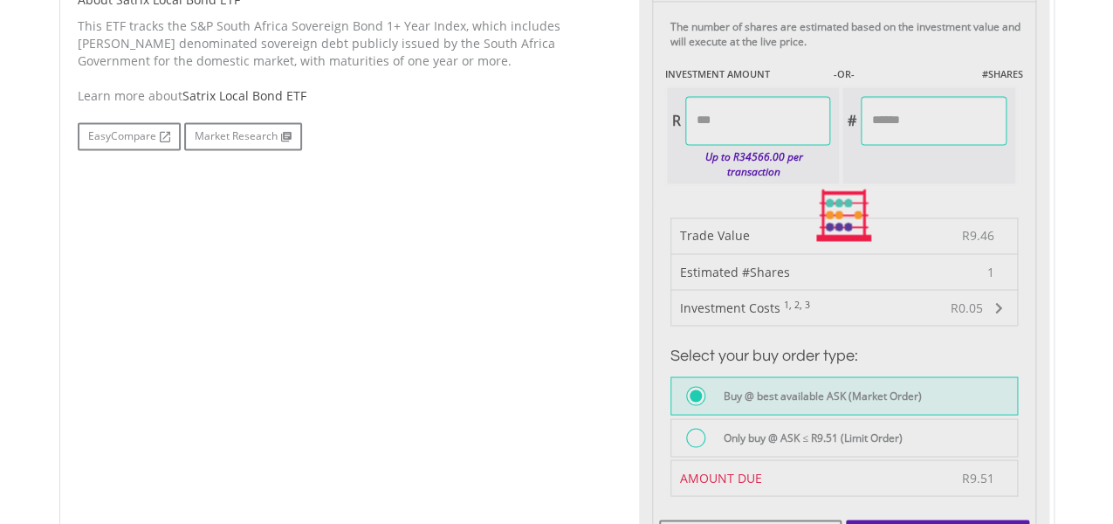
type input "*****"
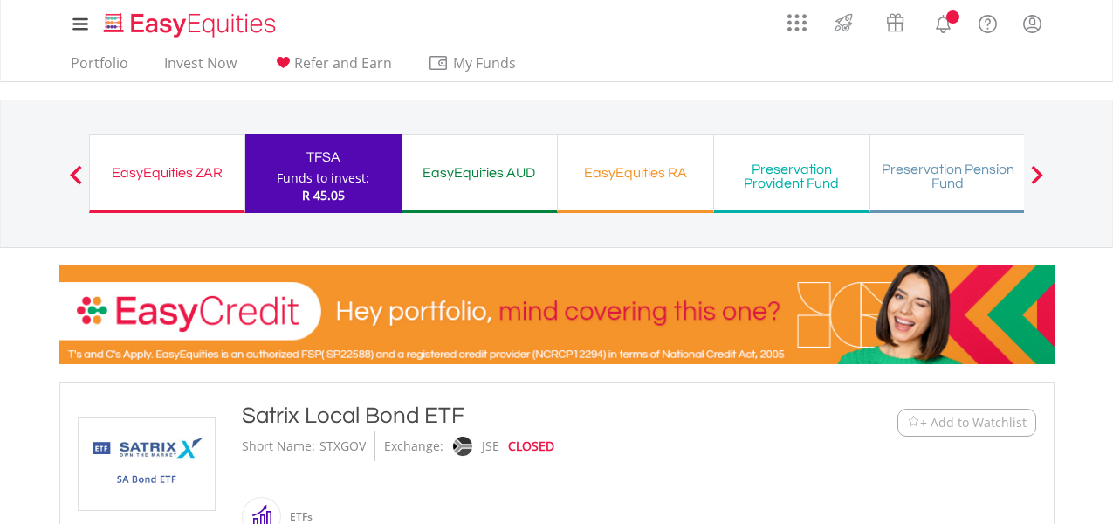
scroll to position [915, 0]
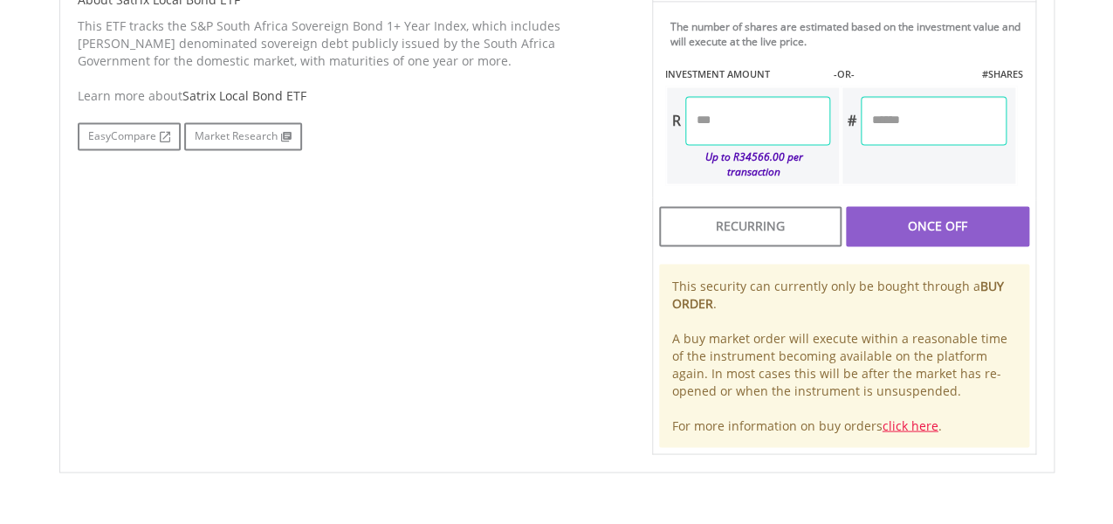
click at [913, 222] on div "Once Off" at bounding box center [937, 226] width 182 height 40
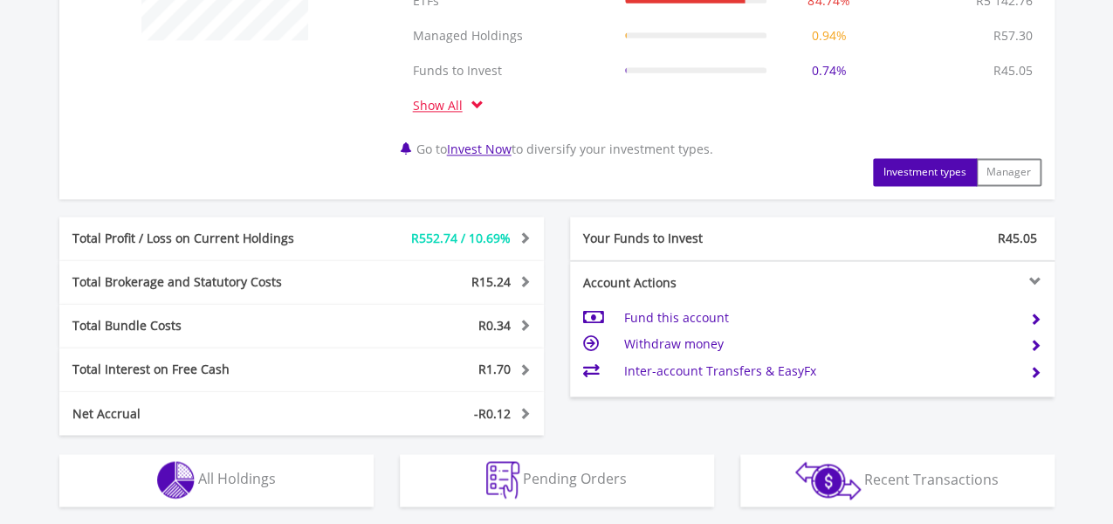
scroll to position [836, 0]
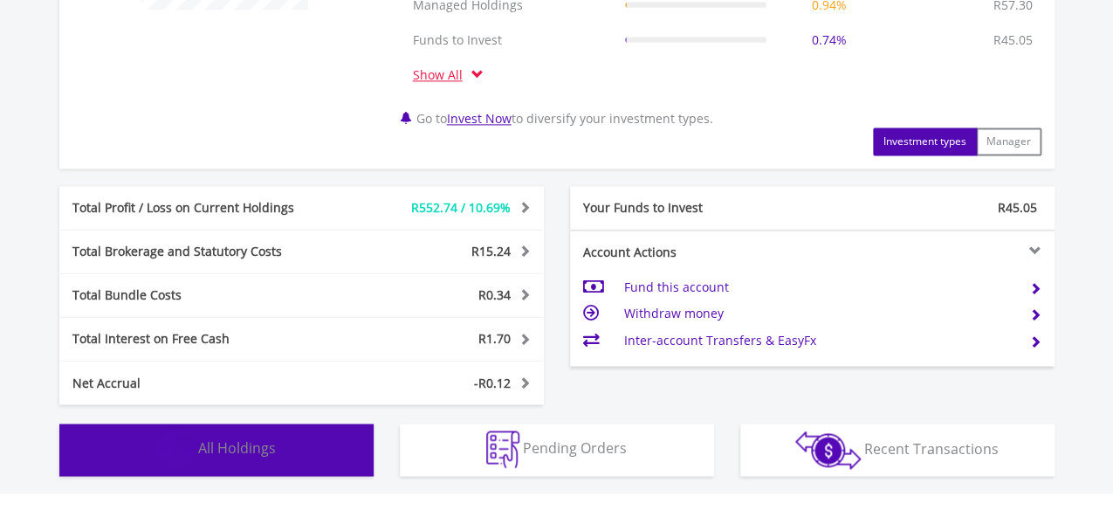
click at [252, 444] on span "All Holdings" at bounding box center [237, 447] width 78 height 19
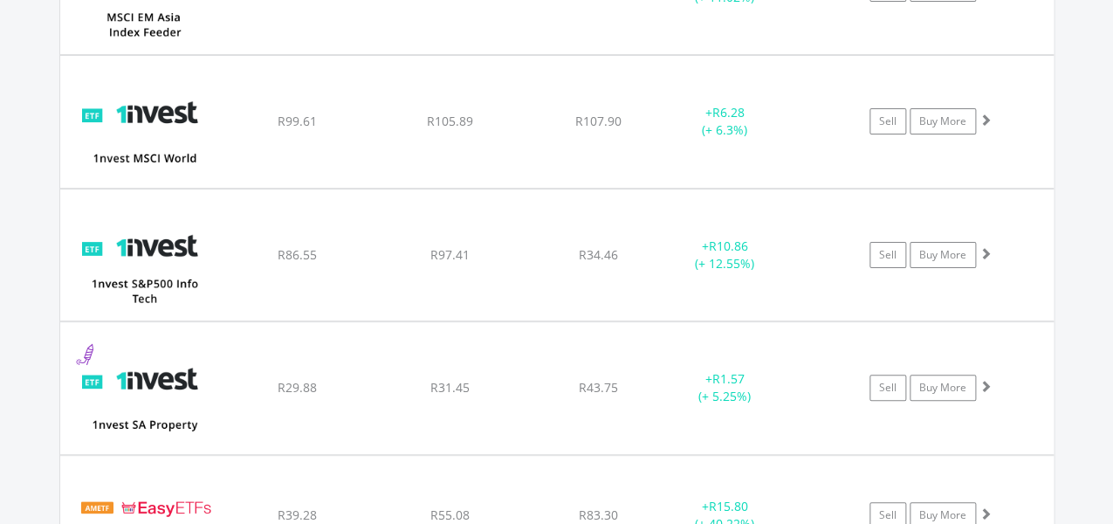
scroll to position [2386, 0]
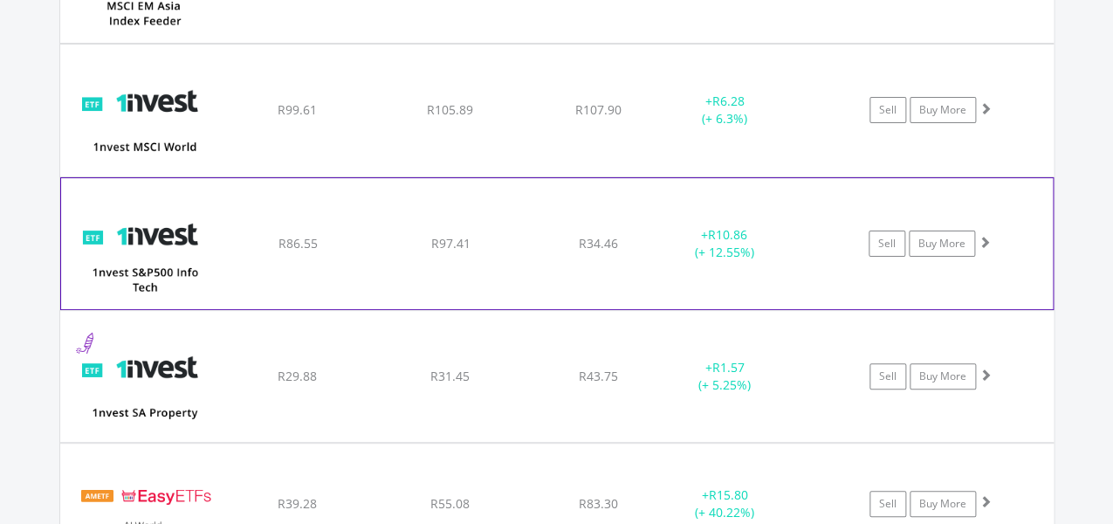
click at [952, 254] on div "﻿ 1nvest S&P500 Info Tech Index Feeder ETF R86.55 R97.41 R34.46 + R10.86 (+ 12.…" at bounding box center [556, 243] width 991 height 131
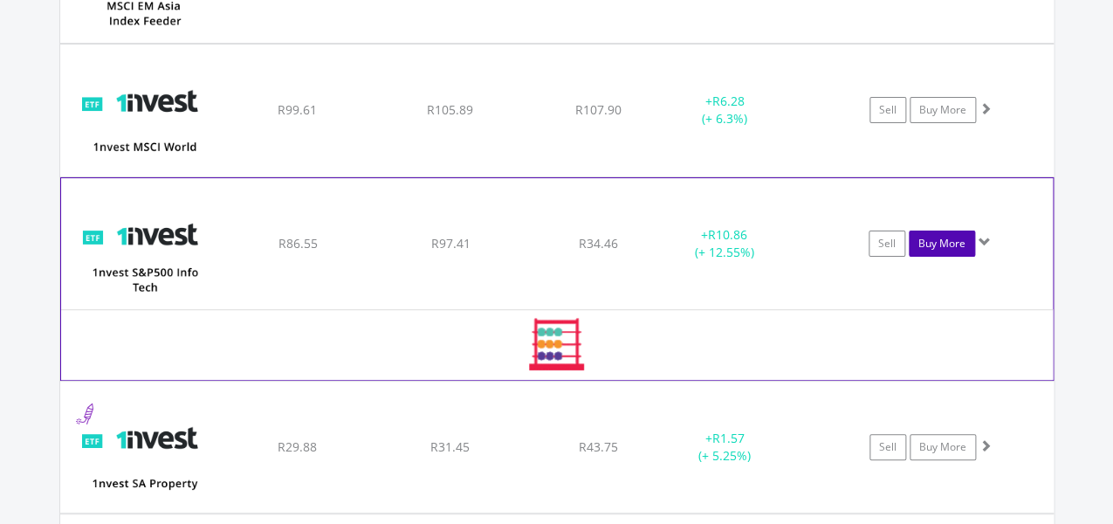
click at [952, 246] on link "Buy More" at bounding box center [942, 243] width 66 height 26
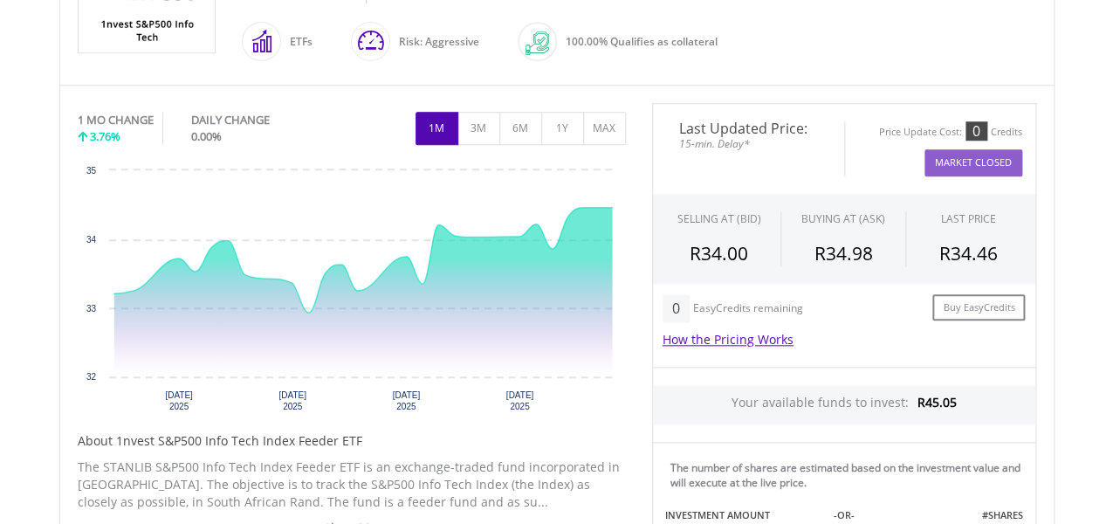
scroll to position [915, 0]
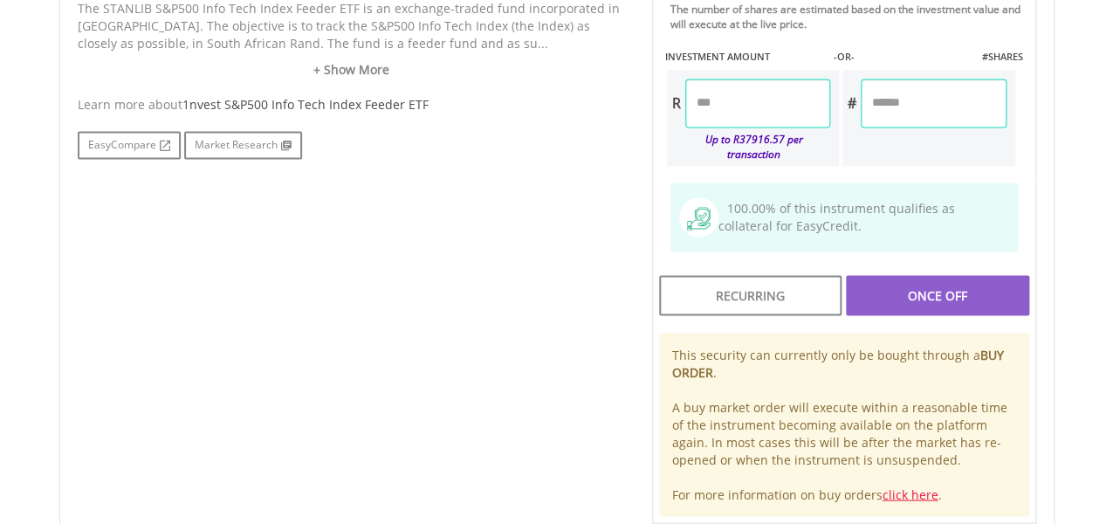
click at [785, 92] on input "number" at bounding box center [757, 103] width 145 height 49
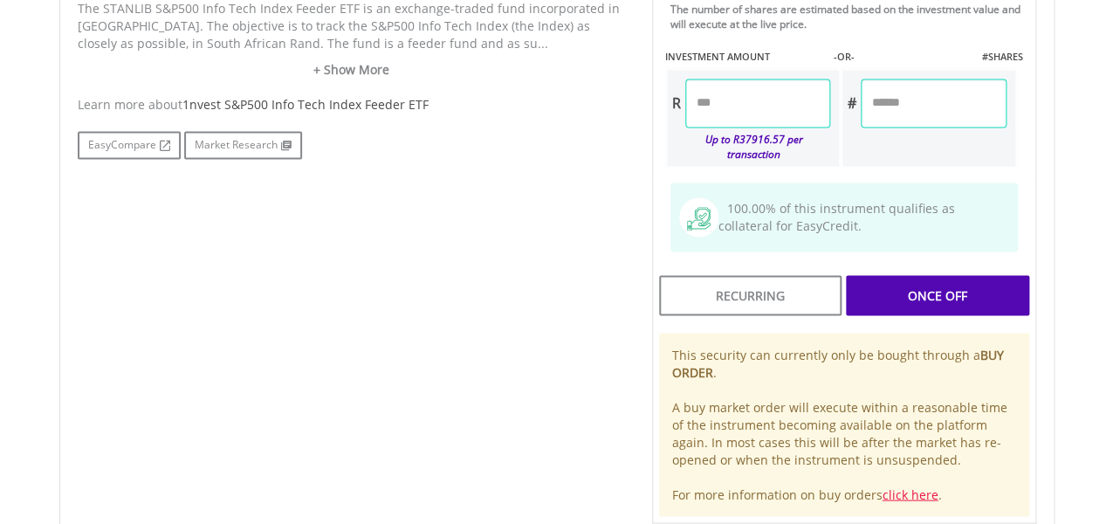
type input "**"
type input "*****"
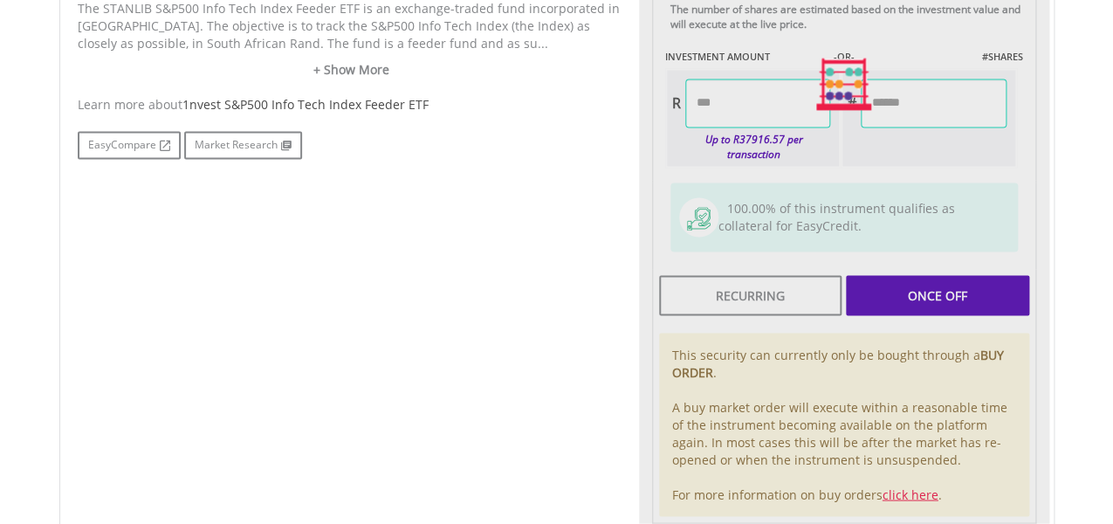
click at [938, 268] on div "Last Updated Price: 15-min. Delay* Price Update Cost: 0 Credits Market Closed S…" at bounding box center [844, 84] width 410 height 879
type input "******"
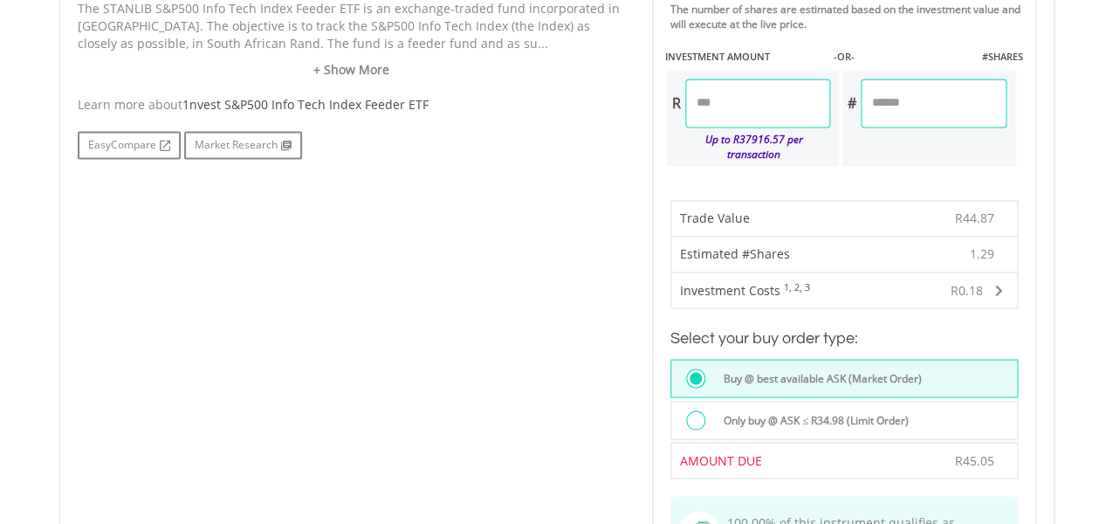
scroll to position [1373, 0]
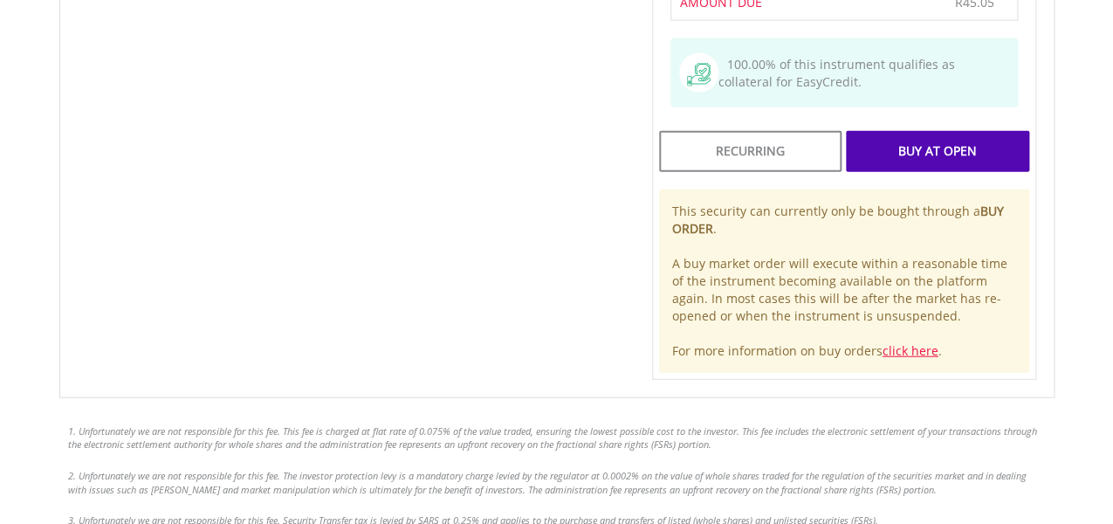
click at [949, 131] on div "Buy At Open" at bounding box center [937, 151] width 182 height 40
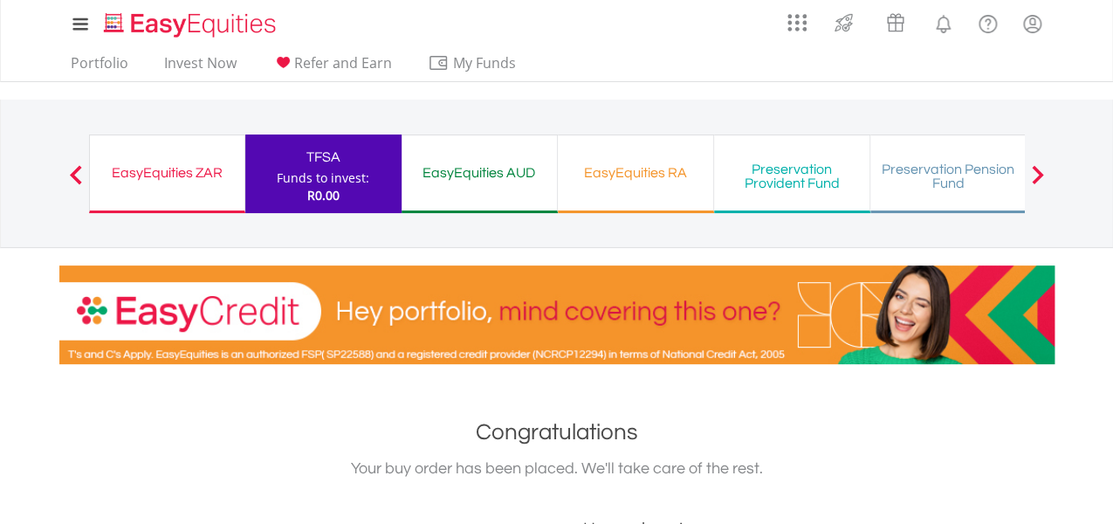
click at [193, 156] on div "EasyEquities ZAR Funds to invest: R0.00" at bounding box center [167, 173] width 156 height 79
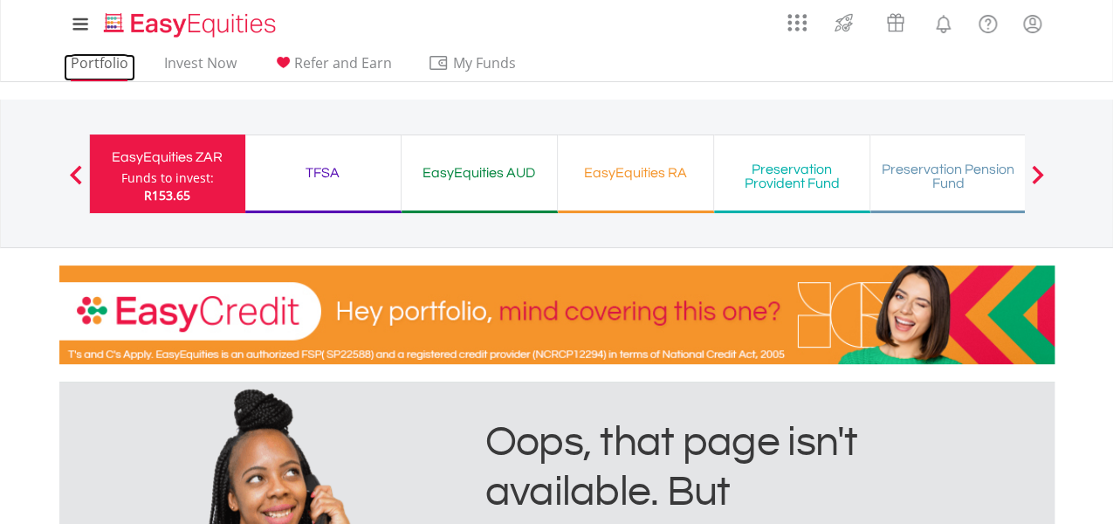
click at [97, 60] on link "Portfolio" at bounding box center [100, 67] width 72 height 27
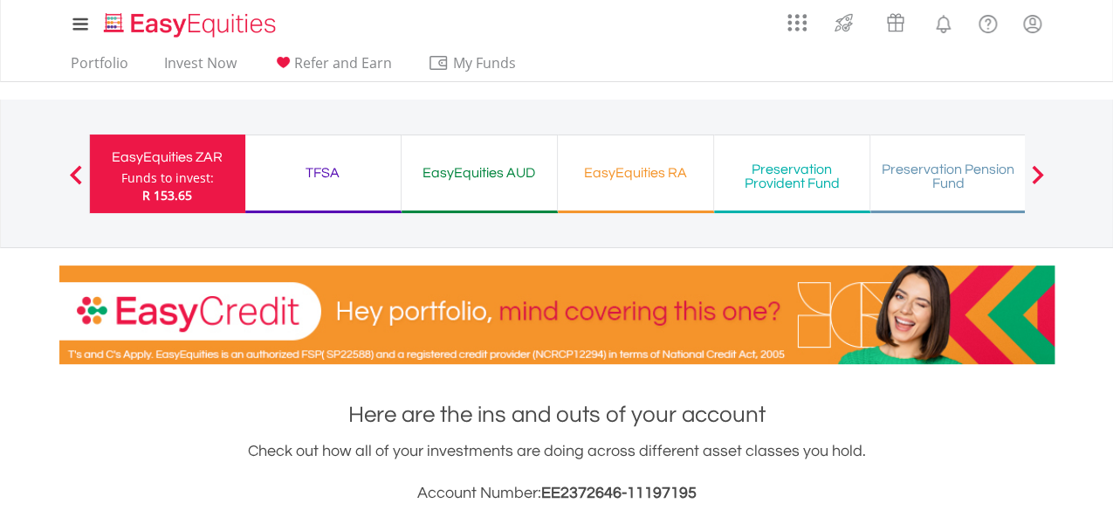
scroll to position [1091, 0]
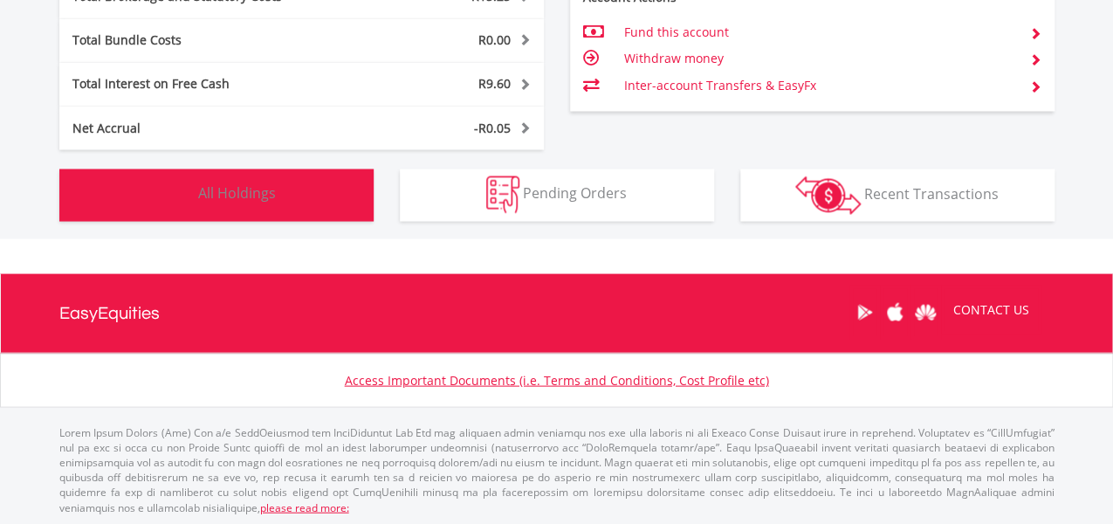
click at [209, 205] on button "Holdings All Holdings" at bounding box center [216, 194] width 314 height 52
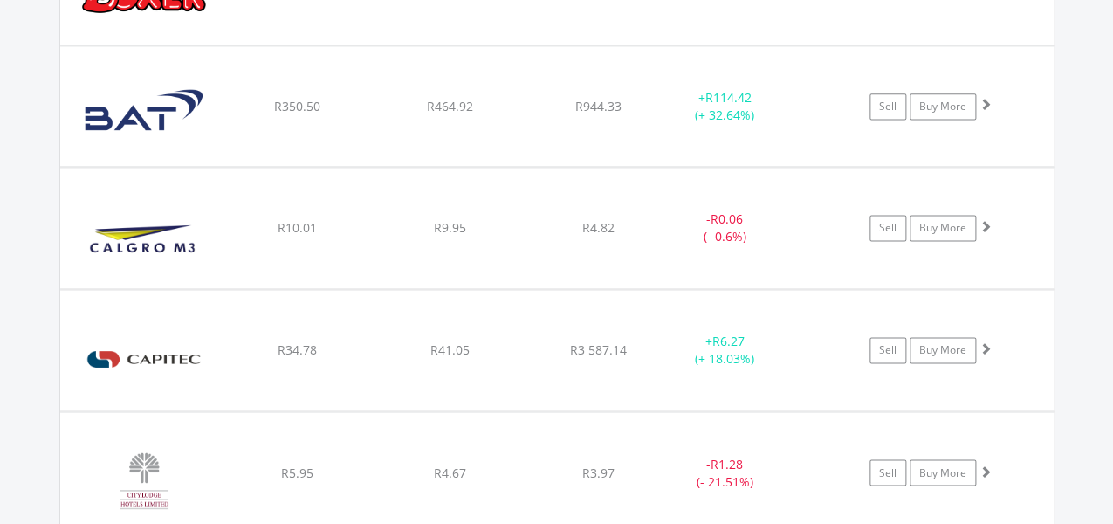
scroll to position [3185, 0]
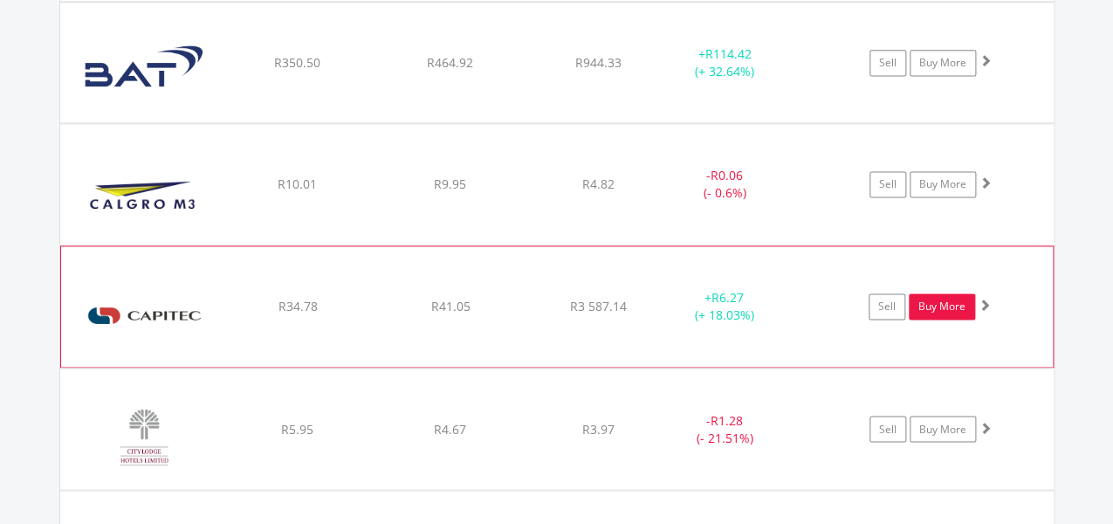
click at [959, 304] on link "Buy More" at bounding box center [942, 306] width 66 height 26
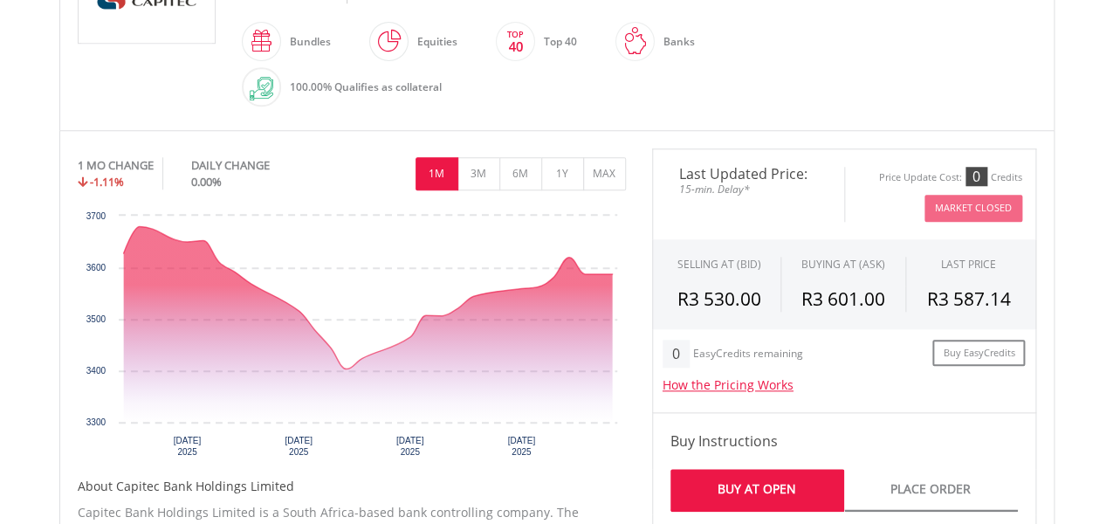
scroll to position [915, 0]
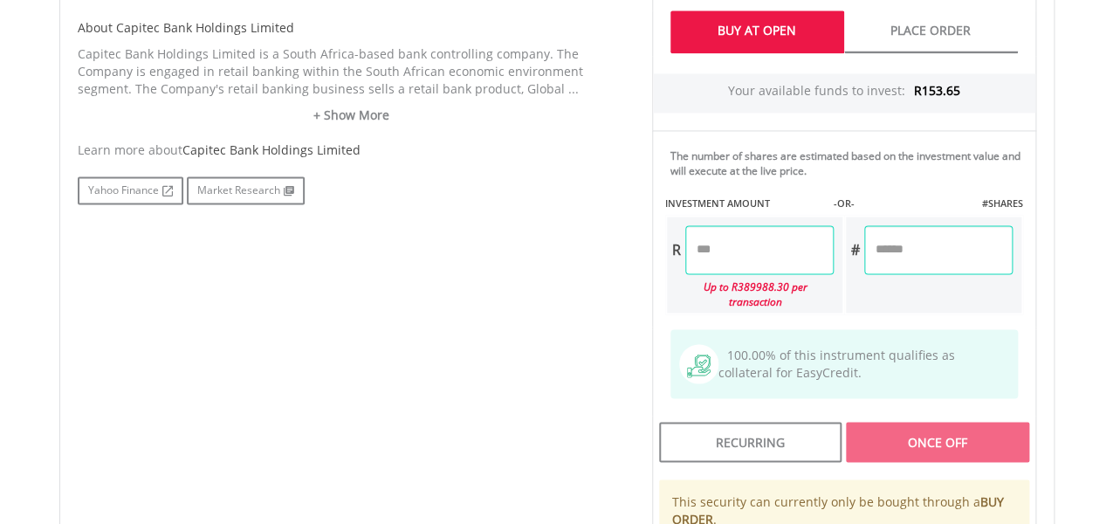
click at [767, 235] on input "number" at bounding box center [759, 249] width 148 height 49
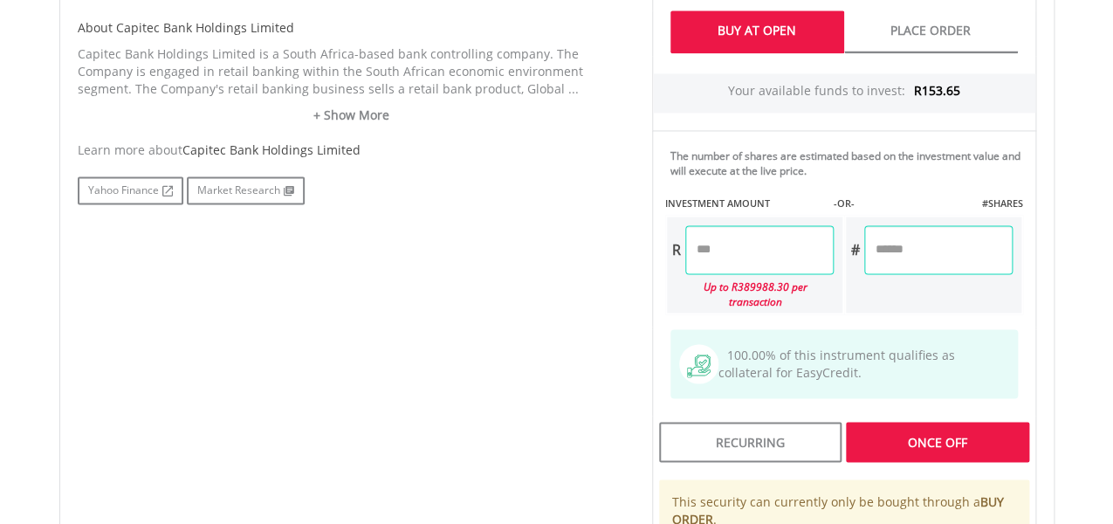
type input "***"
type input "******"
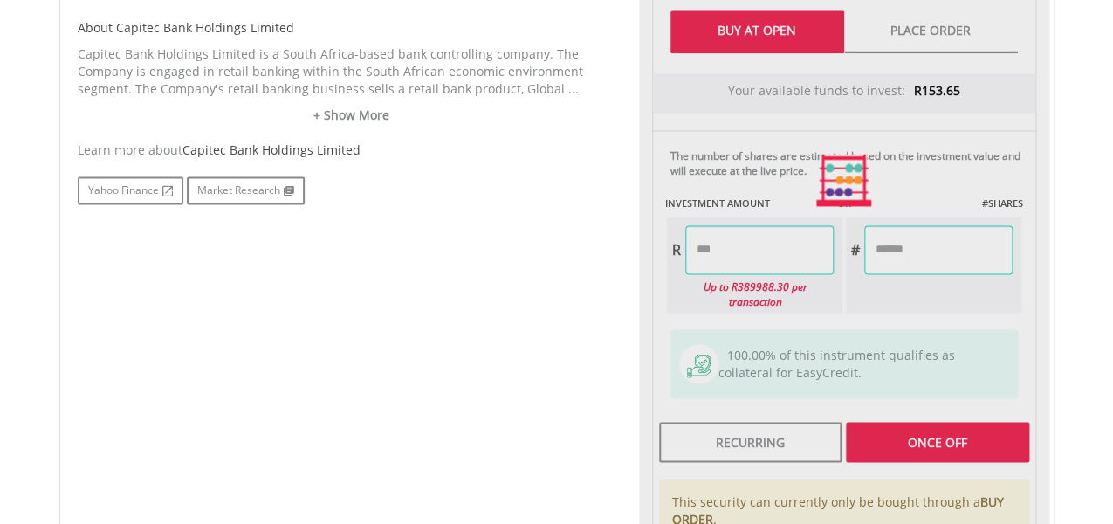
click at [979, 440] on div "Last Updated Price: 15-min. Delay* Price Update Cost: 0 Credits Market Closed S…" at bounding box center [844, 179] width 410 height 979
type input "******"
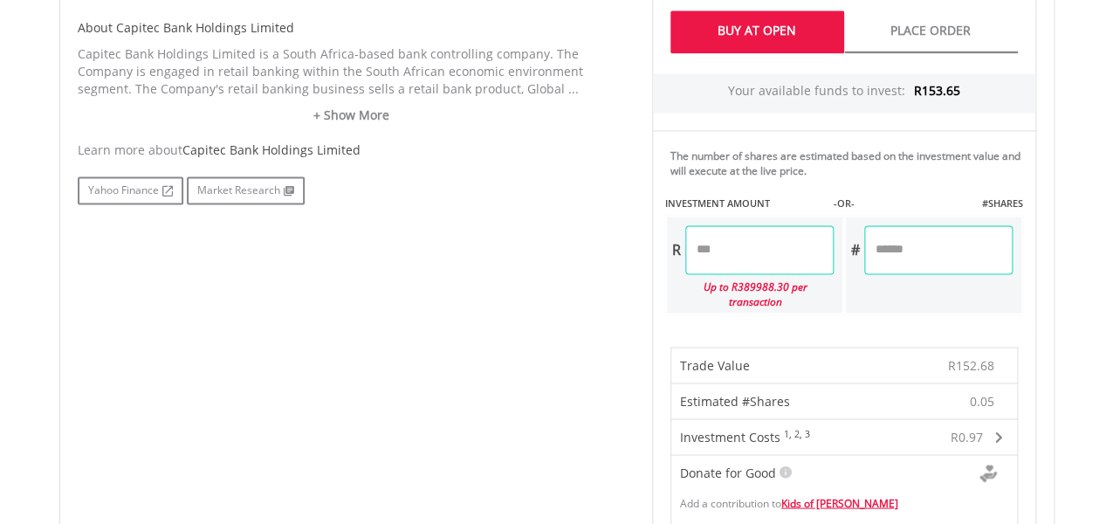
click at [1065, 441] on div "﻿ Capitec Bank Holdings Limited Capitec Bank Holdings Limited Short Name: CPI E…" at bounding box center [556, 374] width 1021 height 1817
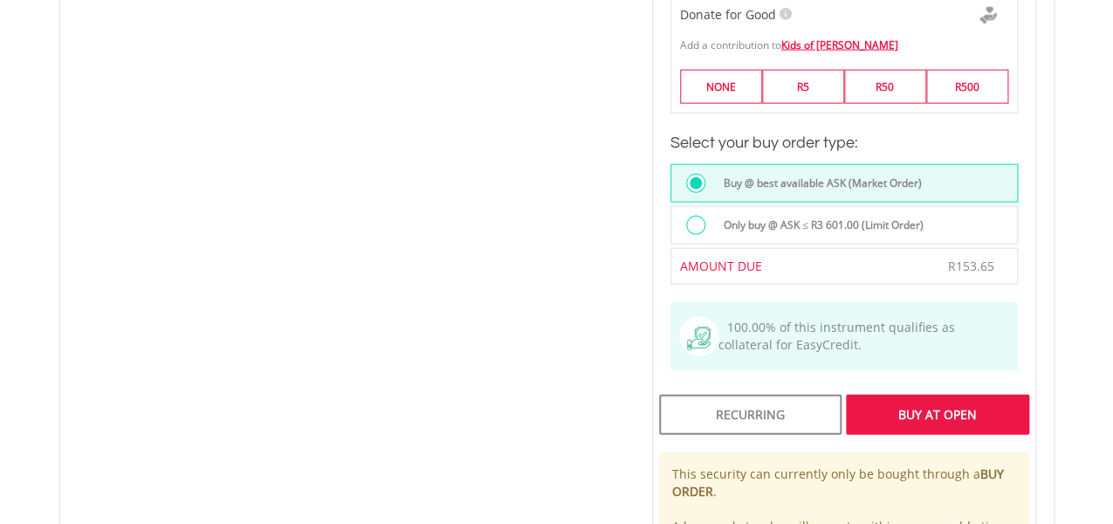
click at [930, 399] on div "Buy At Open" at bounding box center [937, 414] width 182 height 40
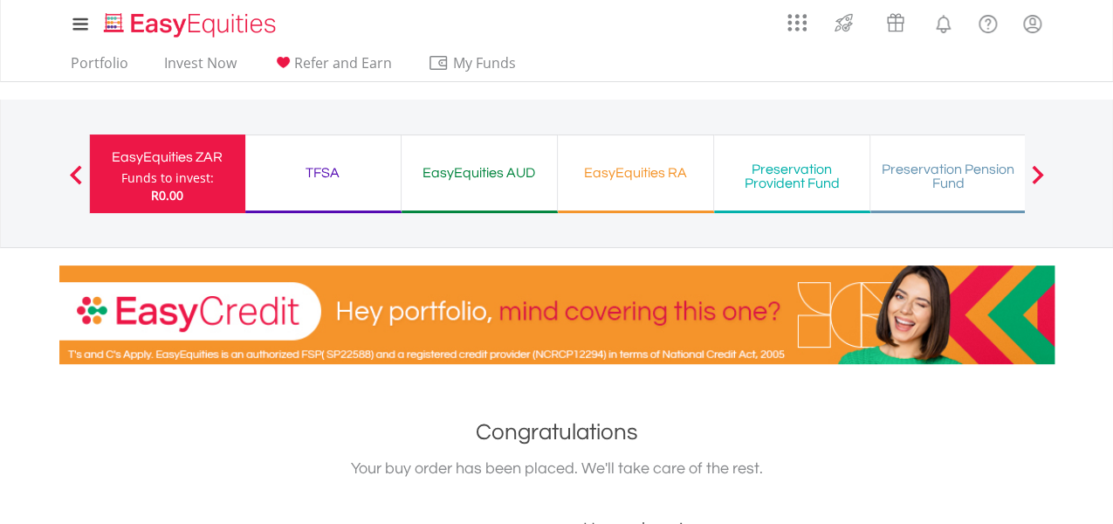
scroll to position [457, 0]
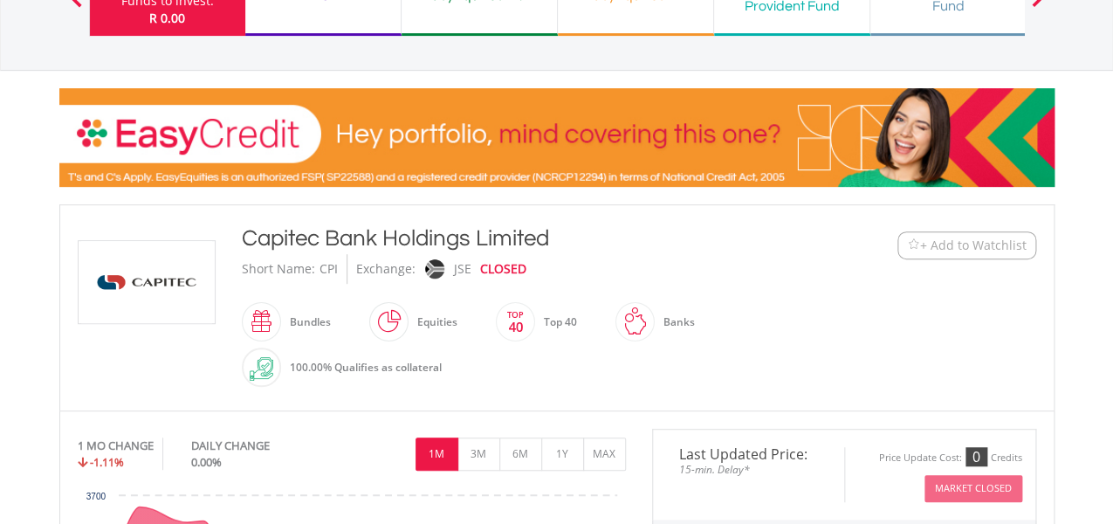
scroll to position [171, 0]
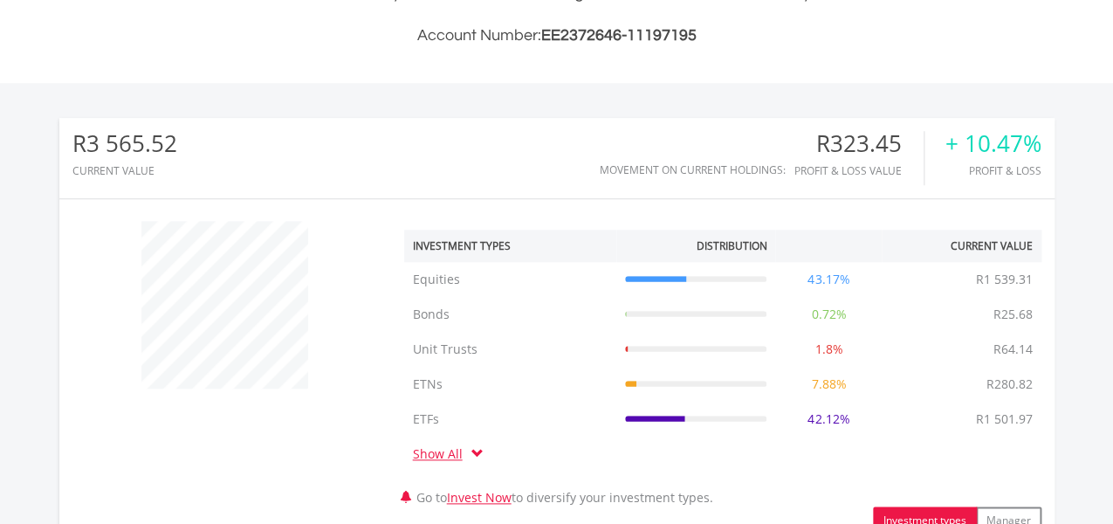
scroll to position [915, 0]
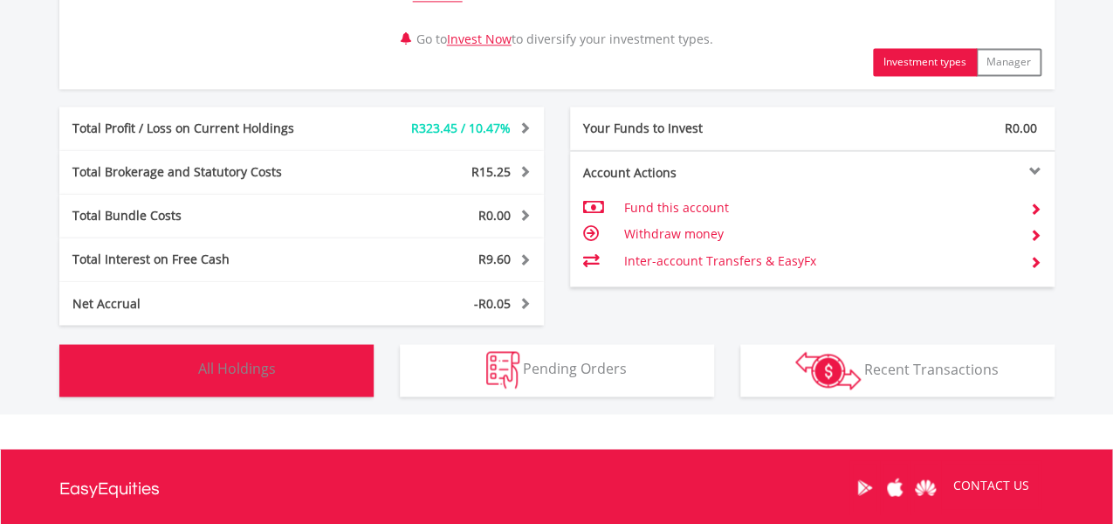
click at [229, 389] on button "Holdings All Holdings" at bounding box center [216, 370] width 314 height 52
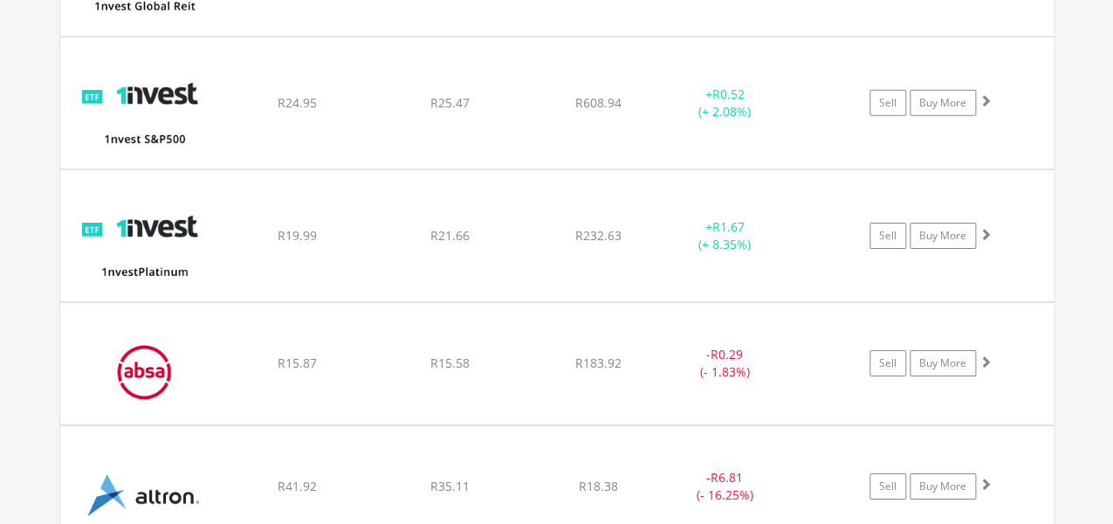
scroll to position [1945, 0]
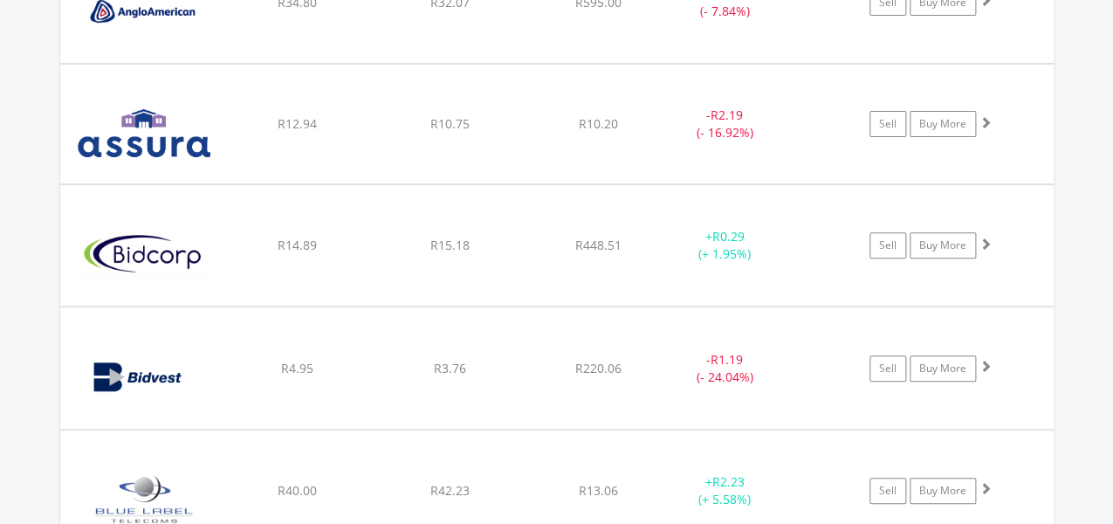
scroll to position [2575, 0]
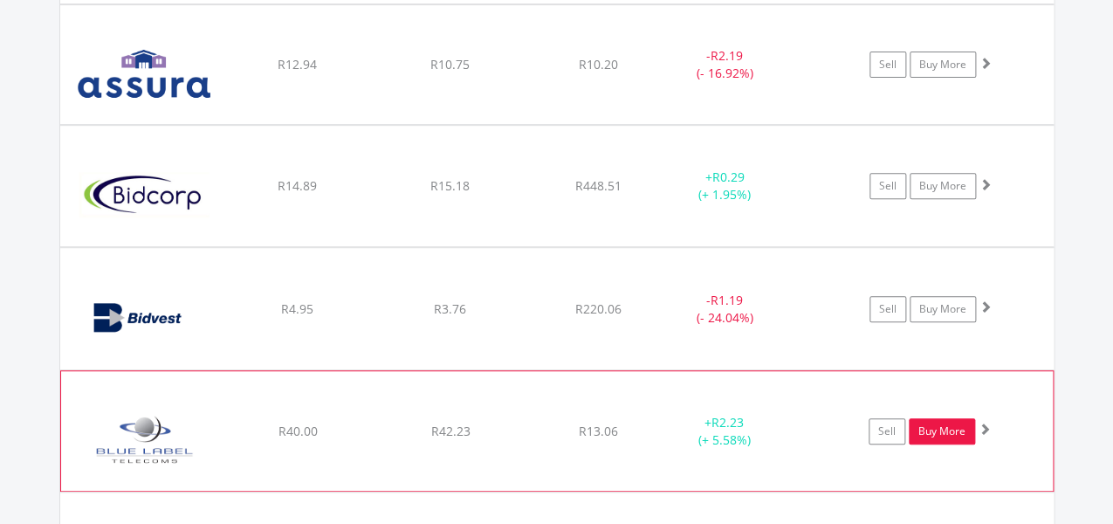
click at [938, 422] on link "Buy More" at bounding box center [942, 431] width 66 height 26
